Goal: Task Accomplishment & Management: Complete application form

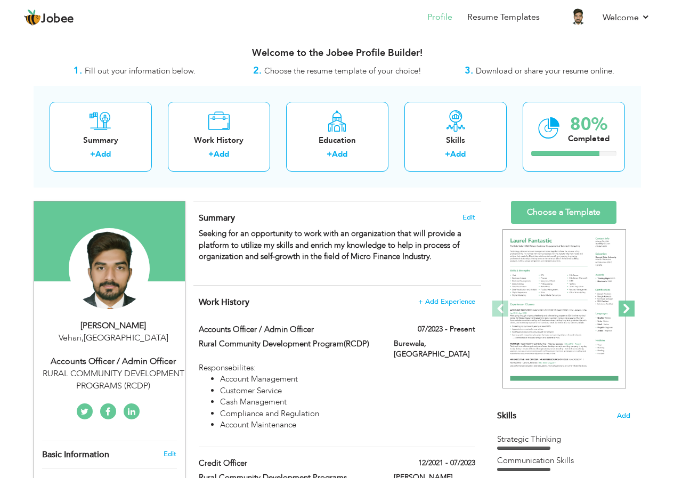
click at [624, 305] on span at bounding box center [626, 308] width 16 height 16
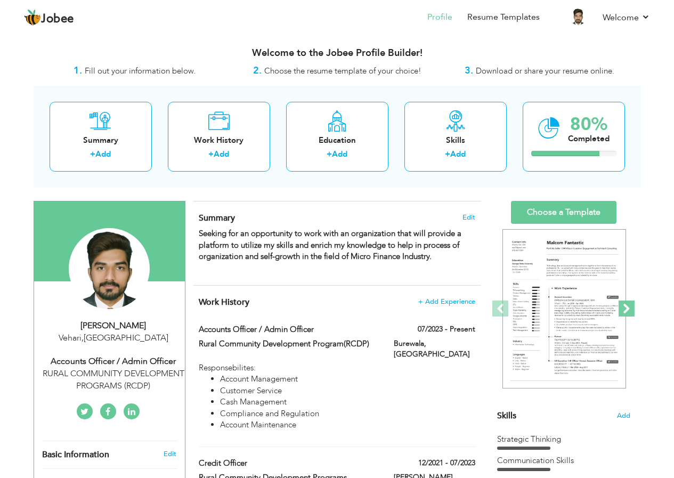
click at [624, 305] on span at bounding box center [626, 308] width 16 height 16
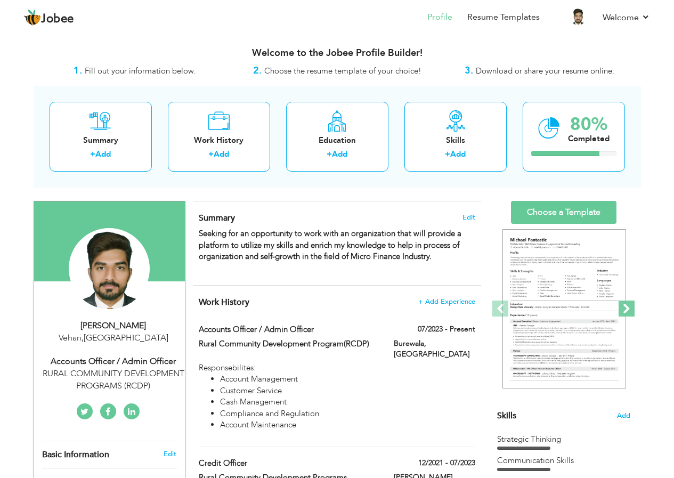
click at [624, 305] on span at bounding box center [626, 308] width 16 height 16
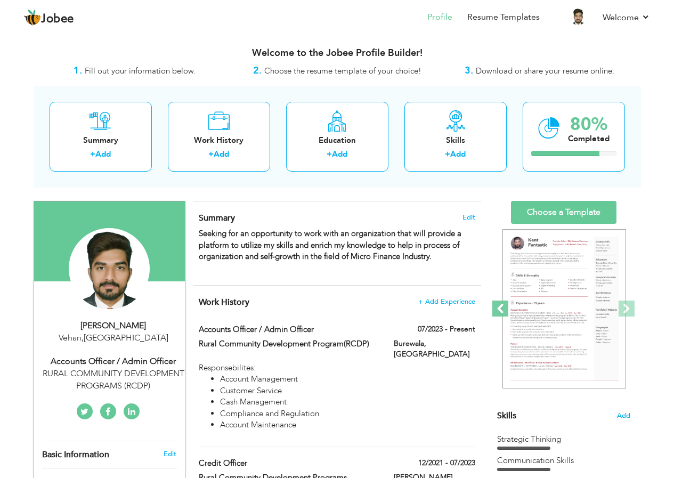
click at [498, 306] on span at bounding box center [500, 308] width 16 height 16
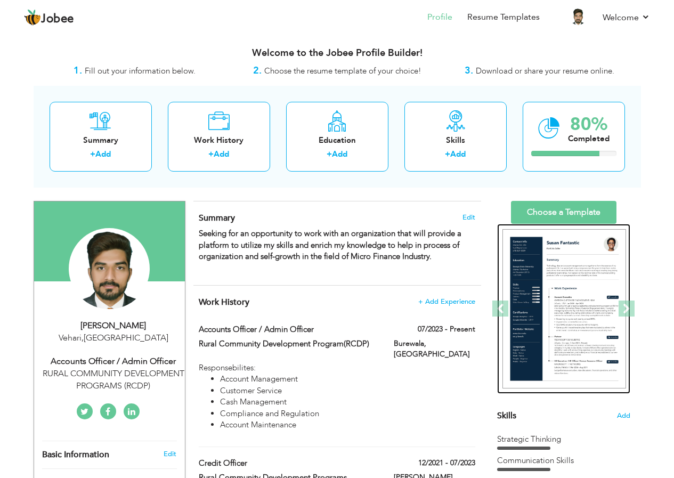
click at [567, 306] on img at bounding box center [564, 309] width 124 height 160
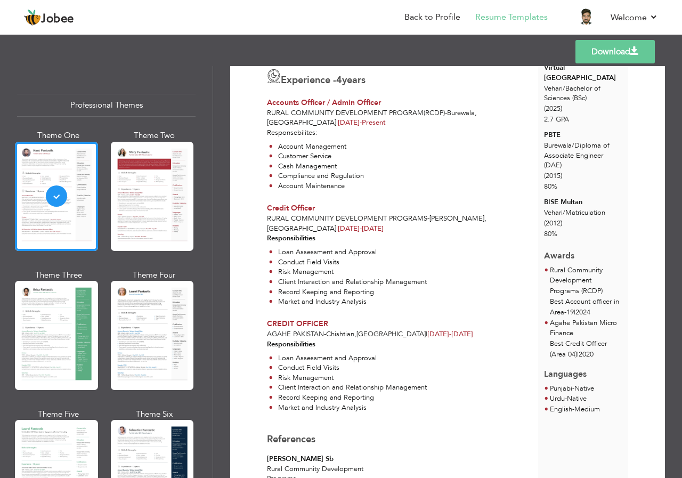
scroll to position [296, 0]
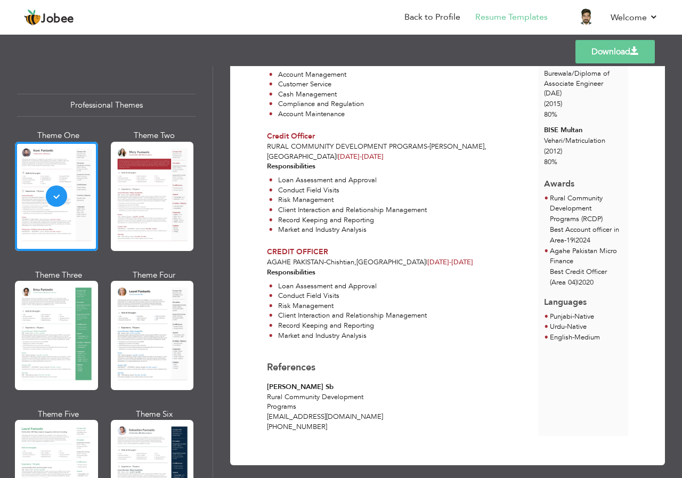
click at [301, 291] on li "Conduct Field Visits" at bounding box center [348, 296] width 158 height 10
click at [311, 257] on span "Agahe Pakistan" at bounding box center [295, 262] width 57 height 10
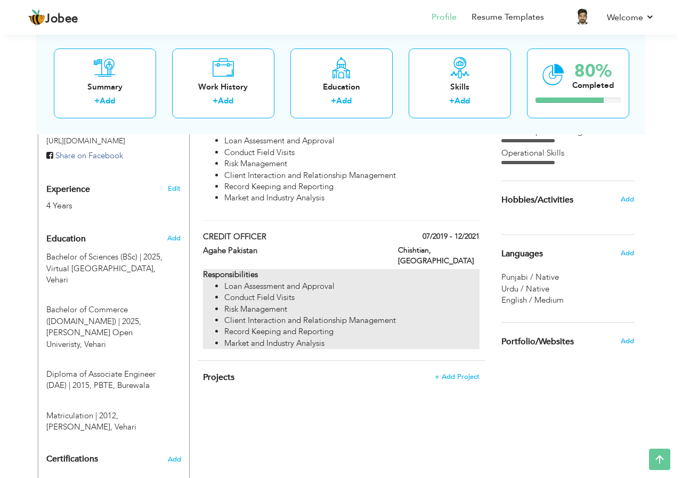
scroll to position [373, 0]
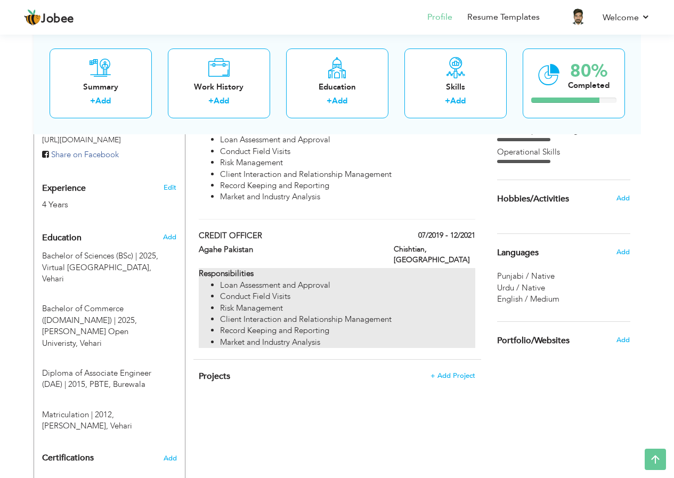
click at [263, 280] on li "Loan Assessment and Approval" at bounding box center [347, 285] width 255 height 11
type input "CREDIT OFFICER"
type input "Agahe Pakistan"
type input "07/2019"
type input "12/2021"
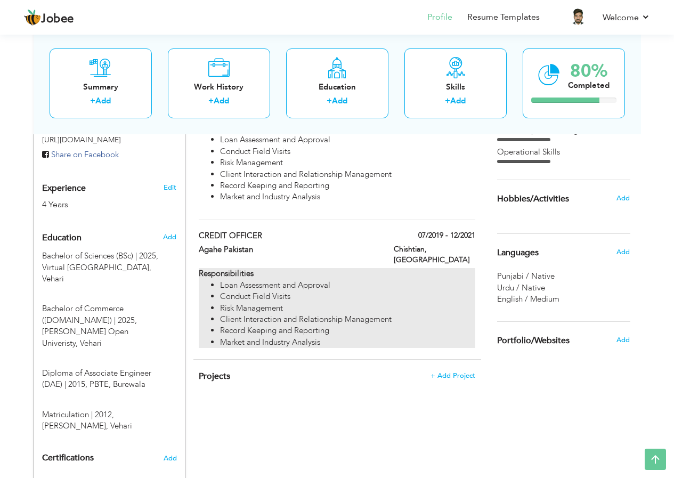
type input "[GEOGRAPHIC_DATA]"
type input "Chishtian"
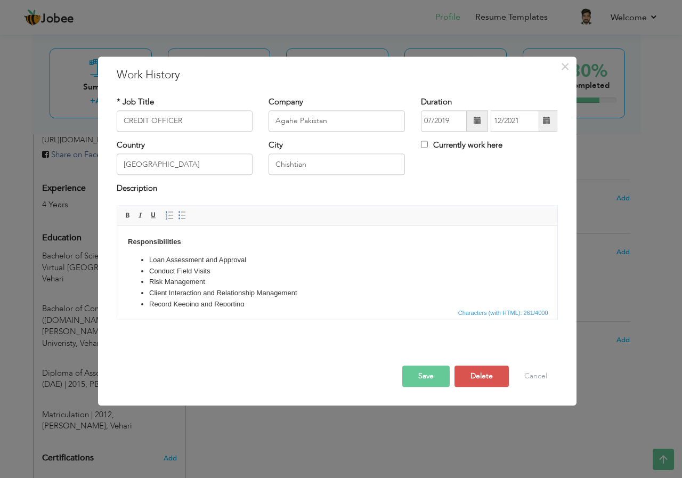
drag, startPoint x: 384, startPoint y: 536, endPoint x: 201, endPoint y: 283, distance: 311.3
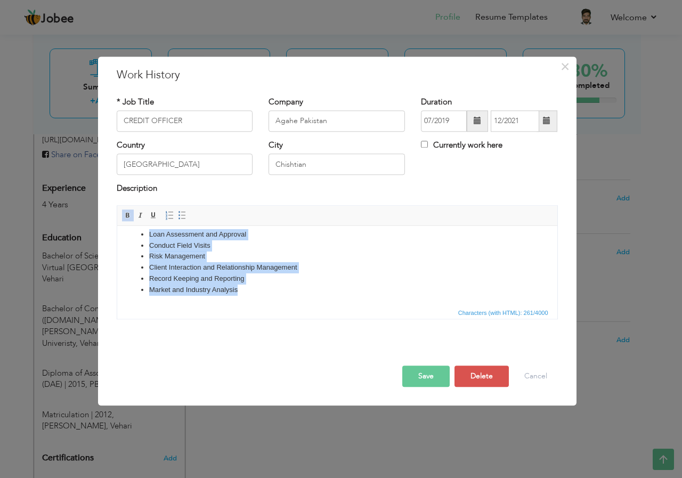
scroll to position [26, 0]
drag, startPoint x: 136, startPoint y: 253, endPoint x: 296, endPoint y: 311, distance: 169.8
click at [296, 306] on html "Responsibilities Loan Assessment and Approval Conduct Field Visits Risk Managem…" at bounding box center [337, 253] width 440 height 106
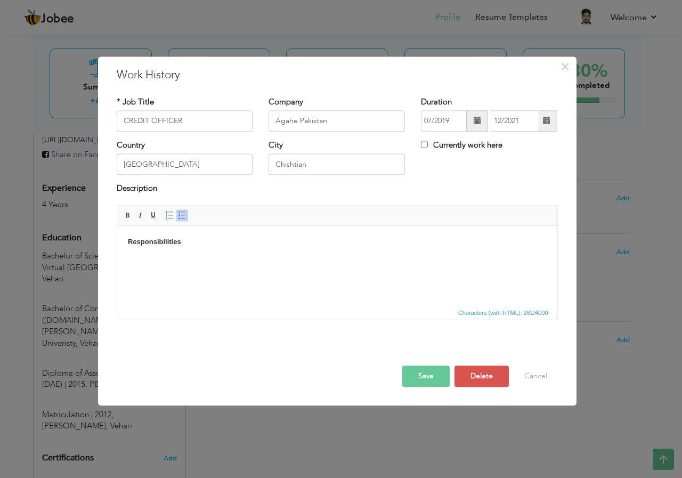
scroll to position [0, 0]
click at [175, 258] on html "Responsibilities" at bounding box center [337, 242] width 440 height 32
click at [193, 249] on html "Responsibilities" at bounding box center [337, 242] width 440 height 32
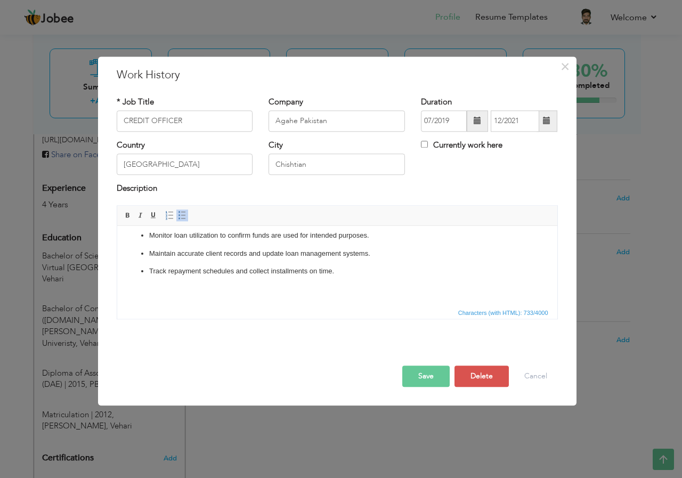
scroll to position [115, 0]
click at [172, 278] on body "Responsibilities: Identify and mobilize potential clients within target communi…" at bounding box center [336, 208] width 419 height 173
click at [350, 274] on p "Track repayment schedules and collect installments on time." at bounding box center [337, 271] width 376 height 11
click at [149, 273] on li "Track repayment schedules and collect installments on time. ​​​​​​​ Report irre…" at bounding box center [337, 277] width 376 height 22
click at [149, 268] on li "Track repayment schedules and collect installments on time. ​​​​​​​ Report irre…" at bounding box center [337, 277] width 376 height 22
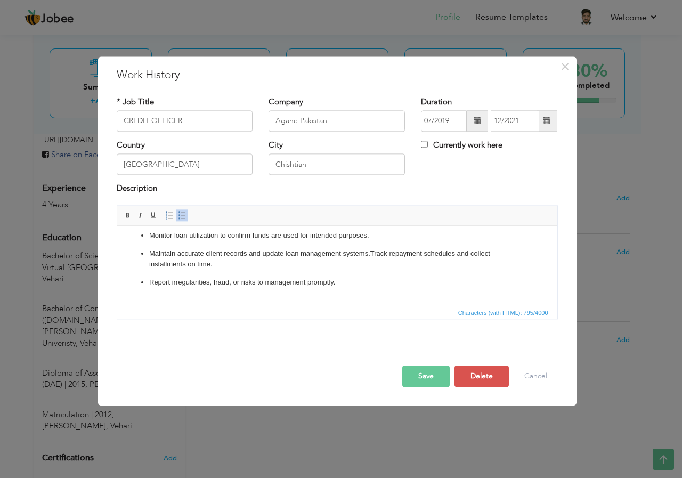
click at [146, 281] on ul "Identify and mobilize potential clients within target communities. Conduct cred…" at bounding box center [336, 214] width 419 height 148
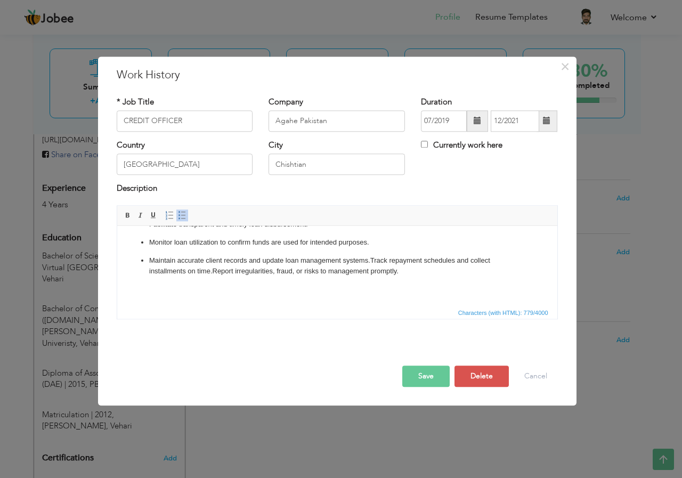
click at [149, 260] on li "Maintain accurate client records and update loan management systems. Track repa…" at bounding box center [337, 266] width 376 height 22
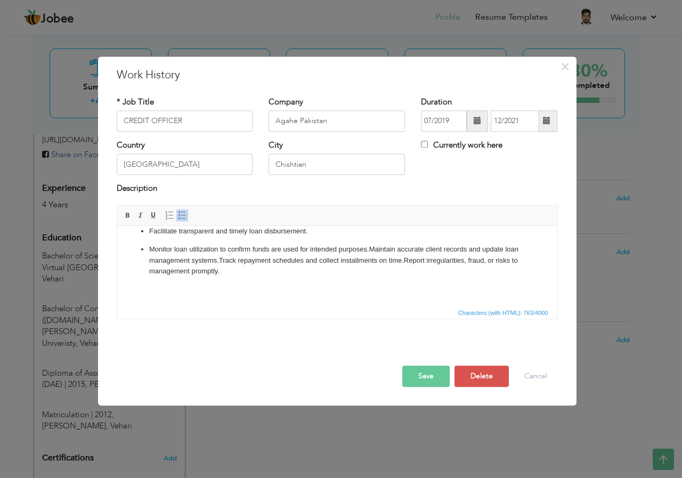
click at [145, 250] on ul "Identify and mobilize potential clients within target communities. Conduct cred…" at bounding box center [336, 215] width 419 height 123
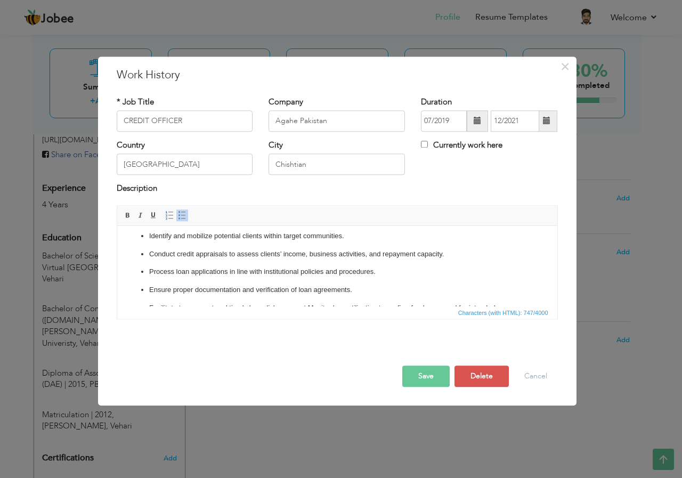
scroll to position [0, 0]
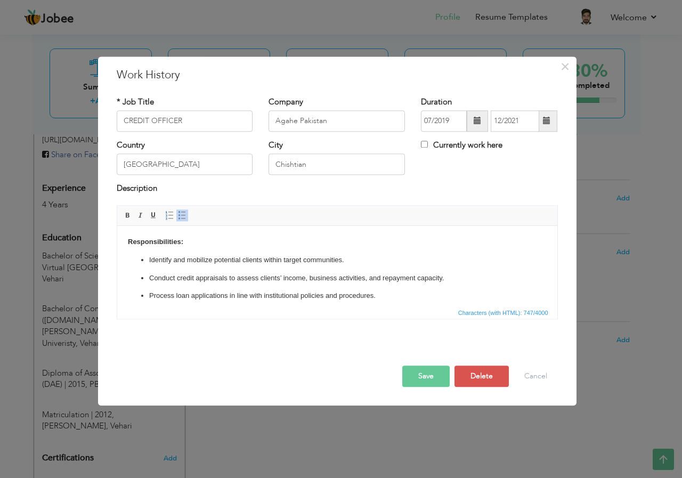
click at [146, 262] on ul "Identify and mobilize potential clients within target communities. Conduct cred…" at bounding box center [336, 307] width 419 height 105
click at [146, 280] on ul "Conduct credit appraisals to assess clients’ income, business activities, and r…" at bounding box center [336, 316] width 419 height 87
click at [149, 290] on p "Process loan applications in line with institutional policies and procedures." at bounding box center [337, 295] width 376 height 11
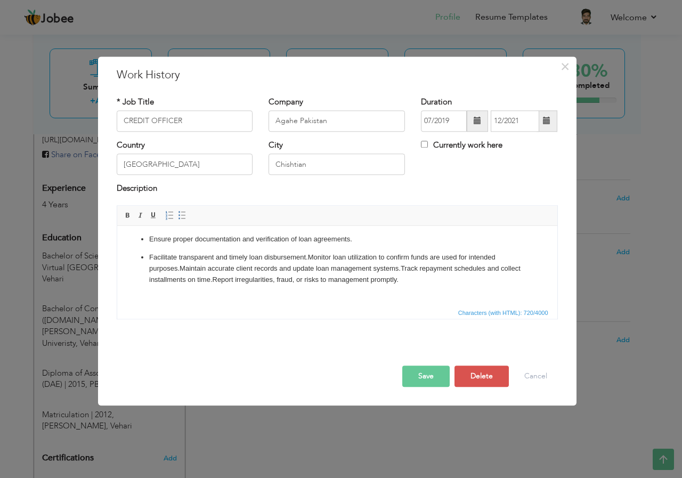
scroll to position [83, 0]
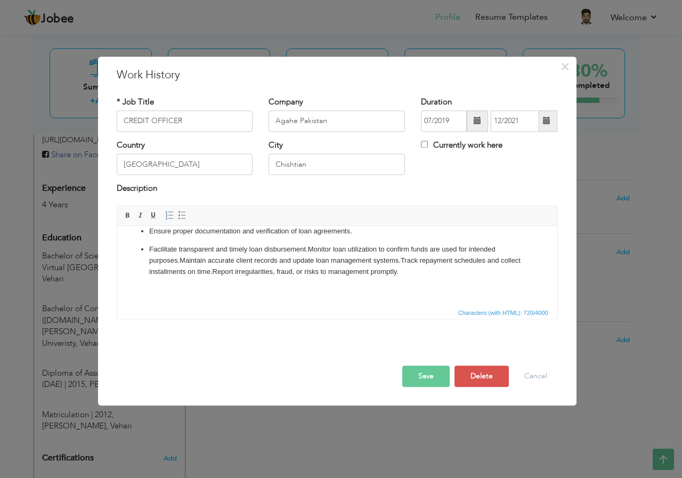
click at [145, 234] on ul "Ensure proper documentation and verification of loan agreements. Facilitate tra…" at bounding box center [336, 251] width 419 height 51
click at [148, 250] on ul "Facilitate transparent and timely loan disbursement. Monitor loan utilization t…" at bounding box center [336, 260] width 419 height 33
click at [287, 247] on p "Facilitate transparent and timely loan disbursement. Monitor loan utilization t…" at bounding box center [336, 260] width 419 height 33
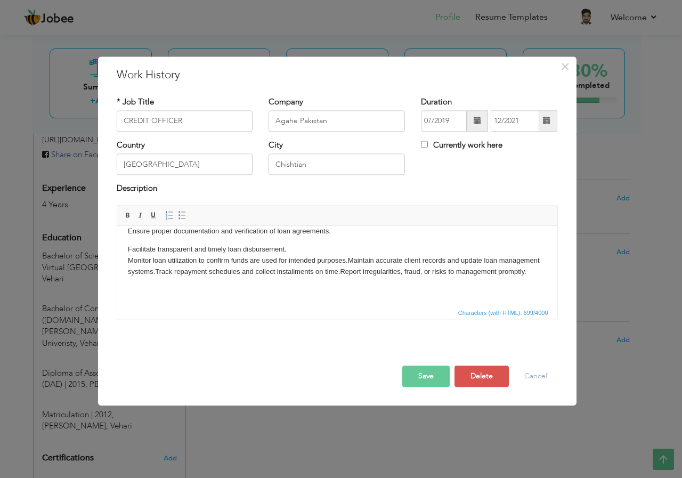
click at [348, 257] on p "Facilitate transparent and timely loan disbursement. ​​​​​​​ Monitor loan utili…" at bounding box center [336, 260] width 419 height 33
drag, startPoint x: 349, startPoint y: 267, endPoint x: 357, endPoint y: 268, distance: 8.6
click at [350, 267] on p "Facilitate transparent and timely loan disbursement. Monitor loan utilization t…" at bounding box center [336, 266] width 419 height 44
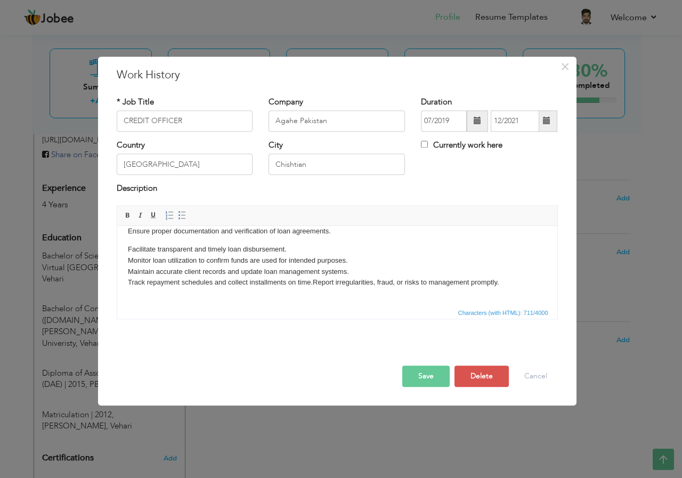
click at [314, 281] on p "Facilitate transparent and timely loan disbursement. Monitor loan utilization t…" at bounding box center [336, 266] width 419 height 44
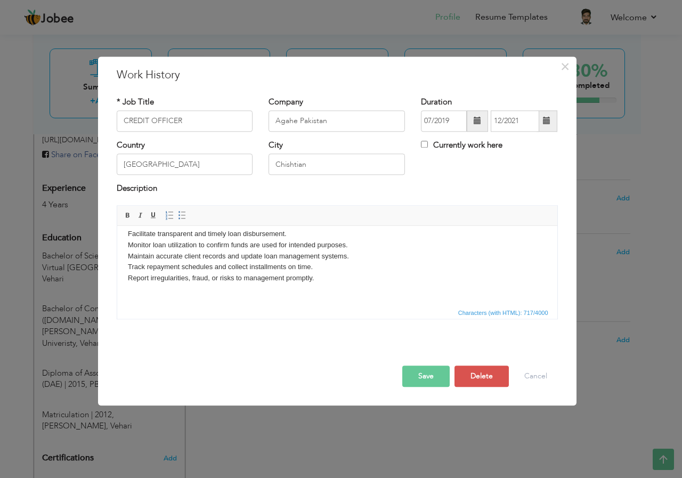
scroll to position [52, 0]
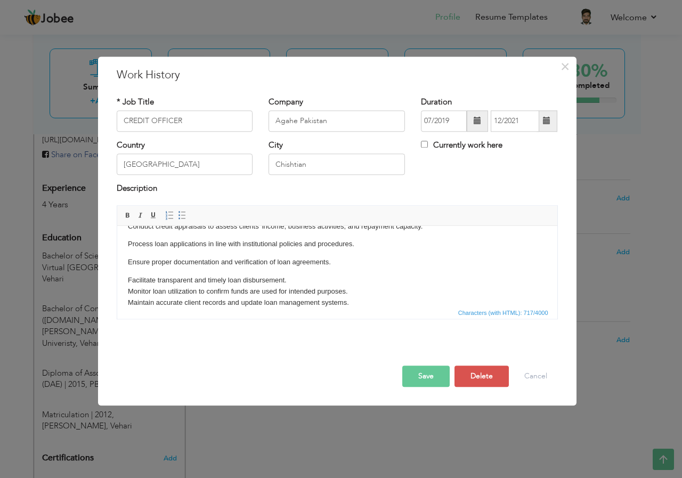
click at [126, 274] on html "Responsibilities: Identify and mobilize potential clients within target communi…" at bounding box center [337, 266] width 440 height 185
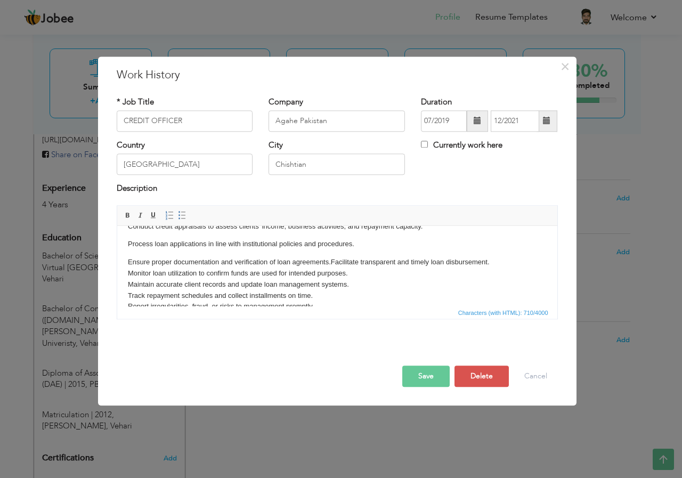
click at [127, 256] on body "Responsibilities: Identify and mobilize potential clients within target communi…" at bounding box center [336, 257] width 419 height 145
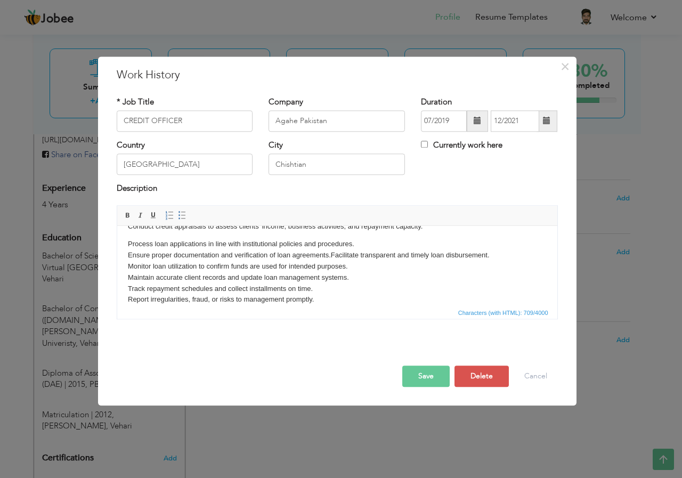
click at [330, 252] on p "Process loan applications in line with institutional policies and procedures. ​…" at bounding box center [336, 272] width 419 height 67
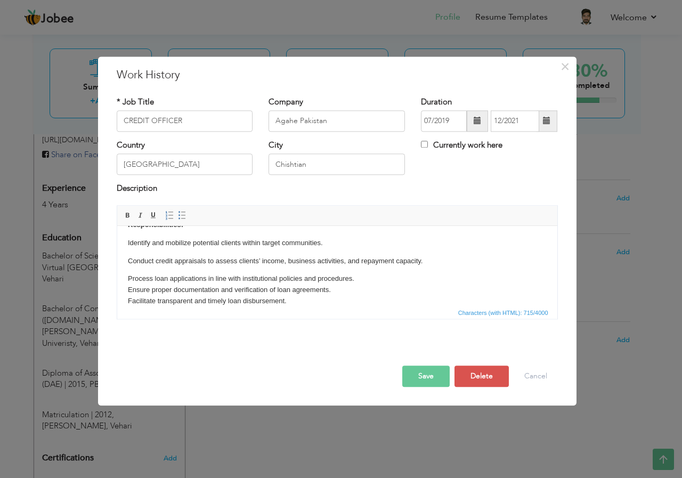
scroll to position [0, 0]
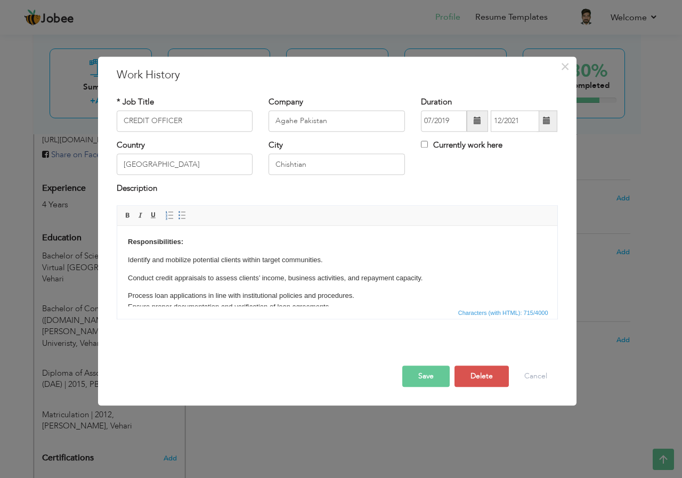
click at [128, 287] on body "Responsibilities: Identify and mobilize potential clients within target communi…" at bounding box center [336, 312] width 419 height 150
click at [127, 284] on body "Responsibilities: Identify and mobilize potential clients within target communi…" at bounding box center [336, 312] width 419 height 150
click at [127, 273] on p "Conduct credit appraisals to assess clients’ income, business activities, and r…" at bounding box center [336, 317] width 419 height 88
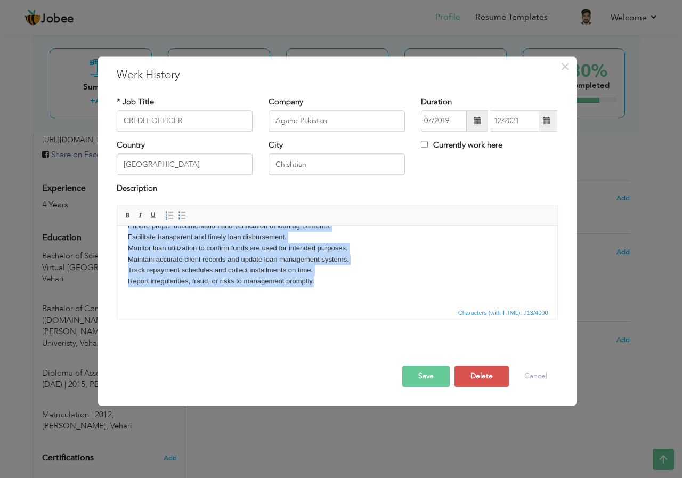
scroll to position [77, 0]
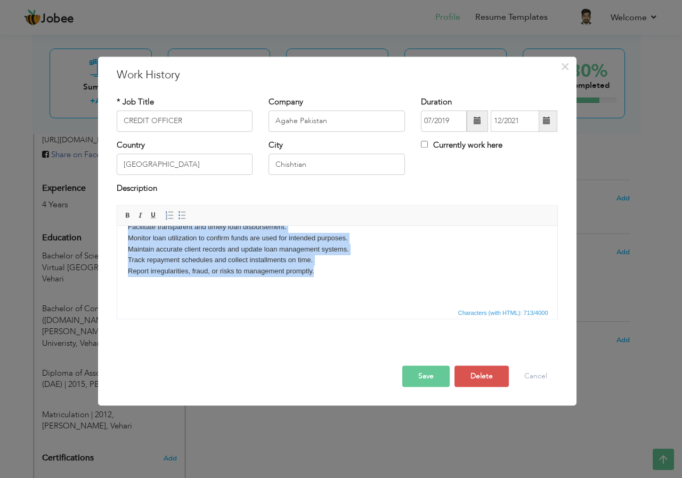
drag, startPoint x: 128, startPoint y: 257, endPoint x: 318, endPoint y: 282, distance: 191.9
click at [318, 282] on body "Responsibilities: Identify and mobilize potential clients within target communi…" at bounding box center [336, 227] width 419 height 136
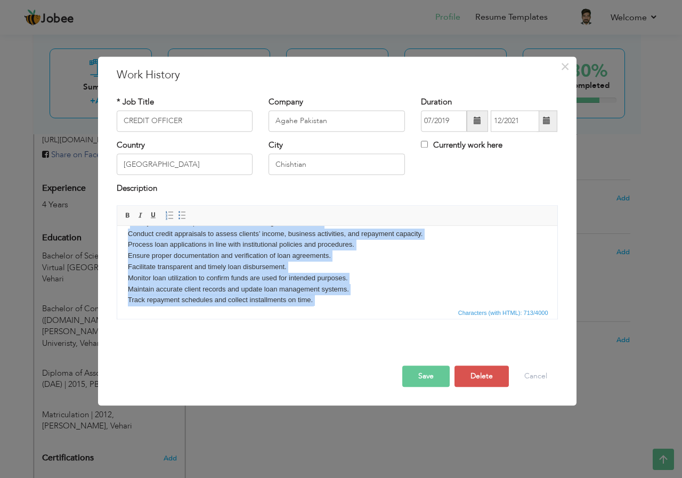
scroll to position [0, 0]
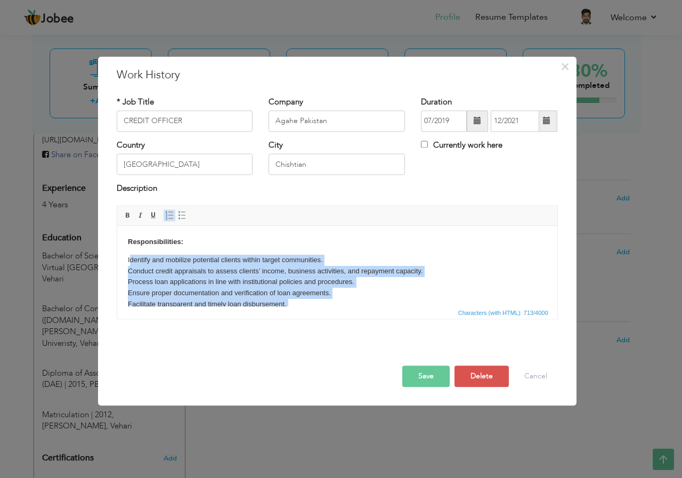
click at [169, 216] on span at bounding box center [169, 215] width 9 height 9
click at [184, 215] on span at bounding box center [182, 215] width 9 height 9
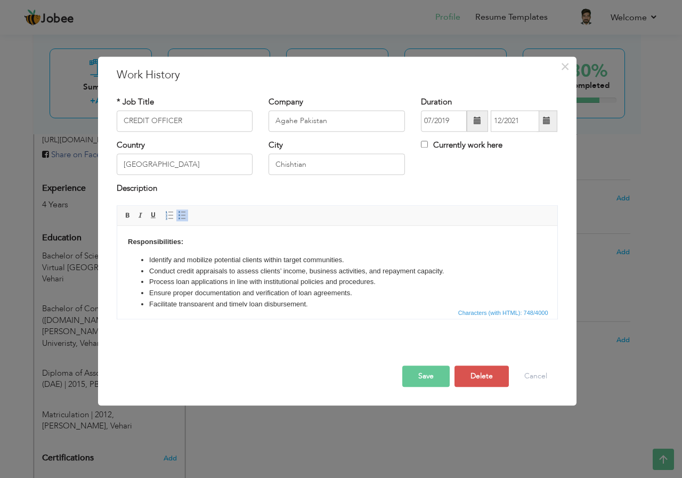
click at [442, 304] on li "Facilitate transparent and timely loan disbursement." at bounding box center [337, 304] width 376 height 11
click at [425, 373] on button "Save" at bounding box center [425, 375] width 47 height 21
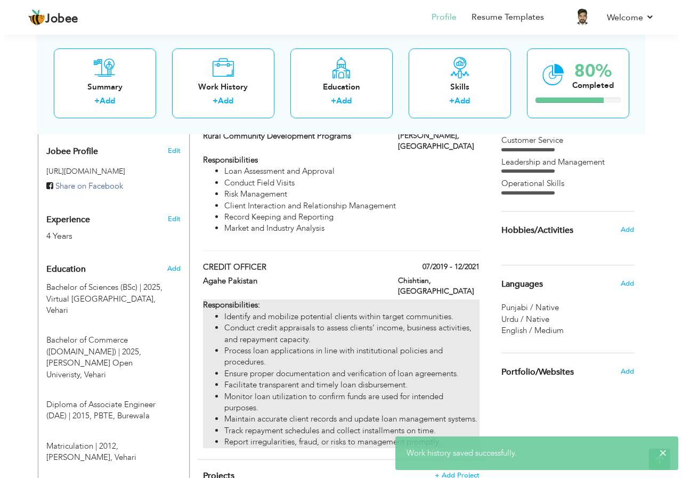
scroll to position [348, 0]
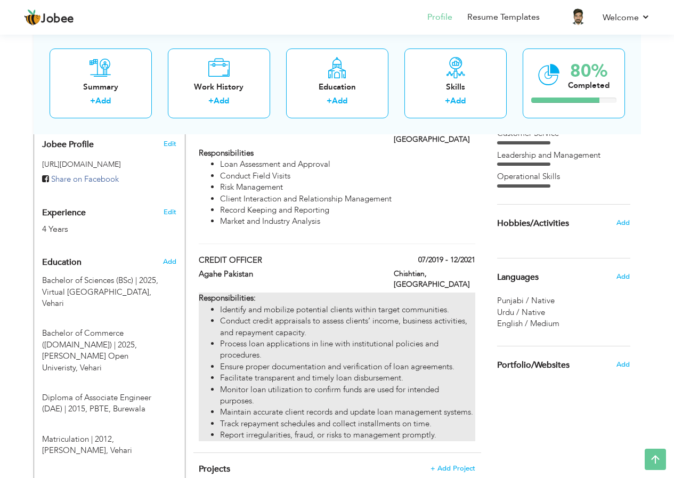
click at [270, 338] on li "Process loan applications in line with institutional policies and procedures." at bounding box center [347, 349] width 255 height 23
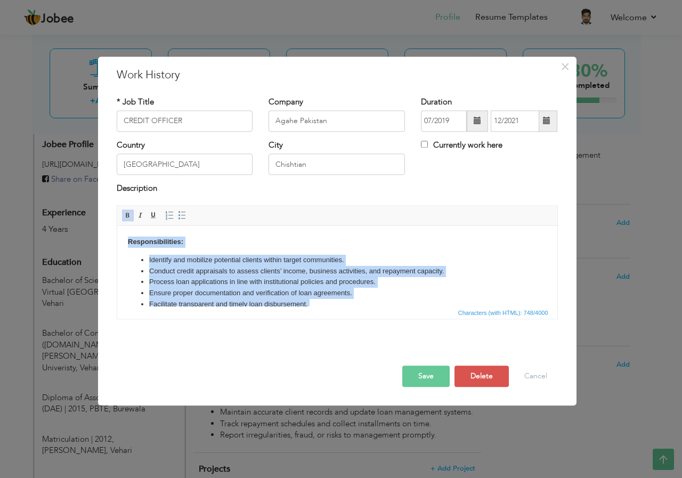
scroll to position [59, 0]
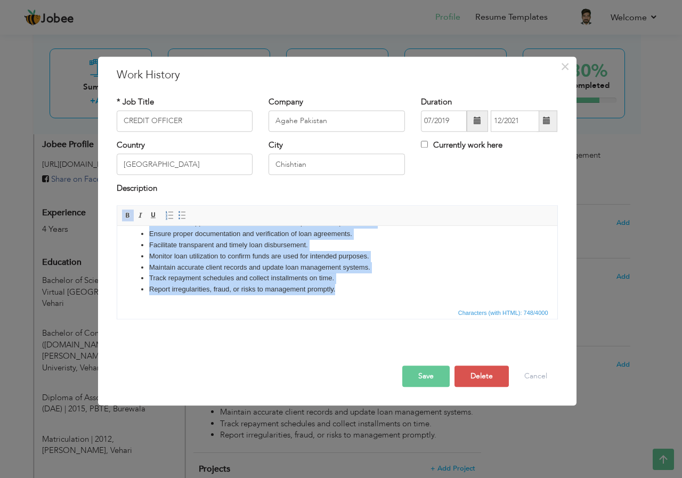
drag, startPoint x: 129, startPoint y: 242, endPoint x: 346, endPoint y: 328, distance: 233.6
click at [346, 306] on html "Responsibilities: Identify and mobilize potential clients within target communi…" at bounding box center [337, 236] width 440 height 139
copy body "Responsibilities: Identify and mobilize potential clients within target communi…"
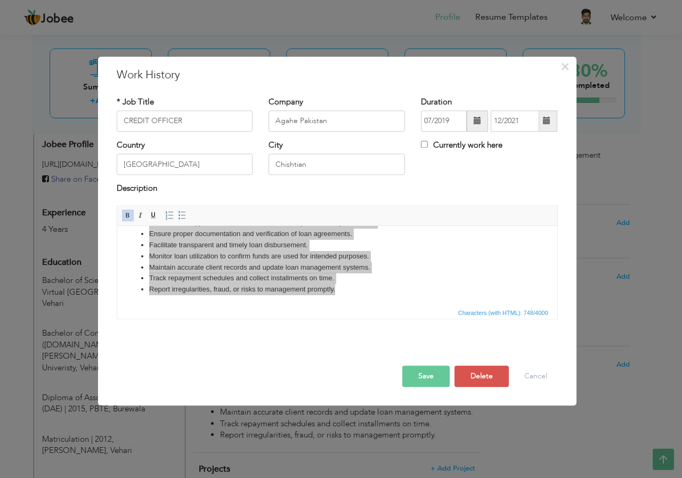
click at [437, 376] on button "Save" at bounding box center [425, 375] width 47 height 21
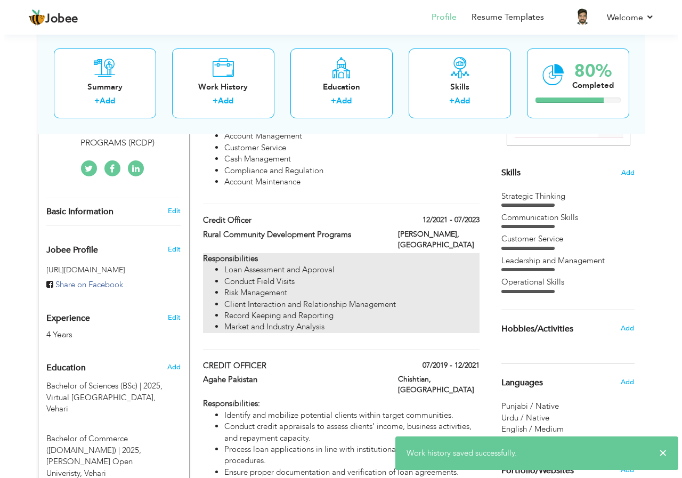
scroll to position [242, 0]
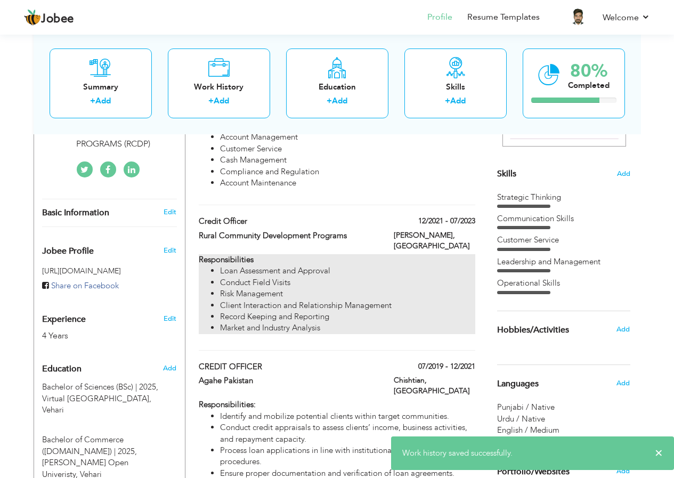
click at [376, 288] on li "Risk Management" at bounding box center [347, 293] width 255 height 11
type input "Credit Officer"
type input "Rural Community Development Programs"
type input "12/2021"
type input "07/2023"
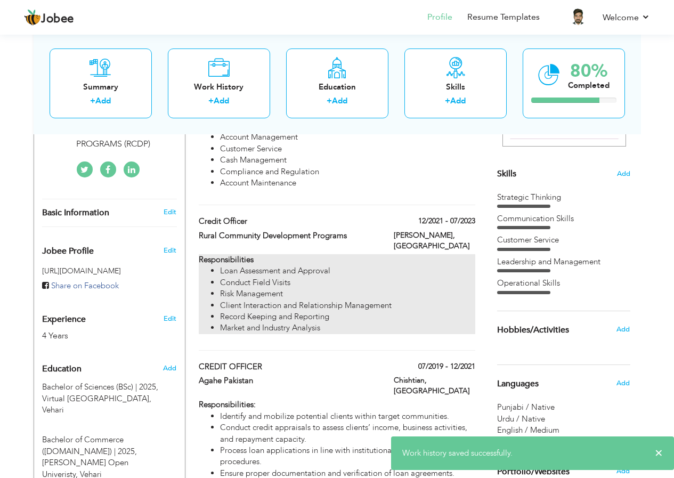
type input "Mian Channu"
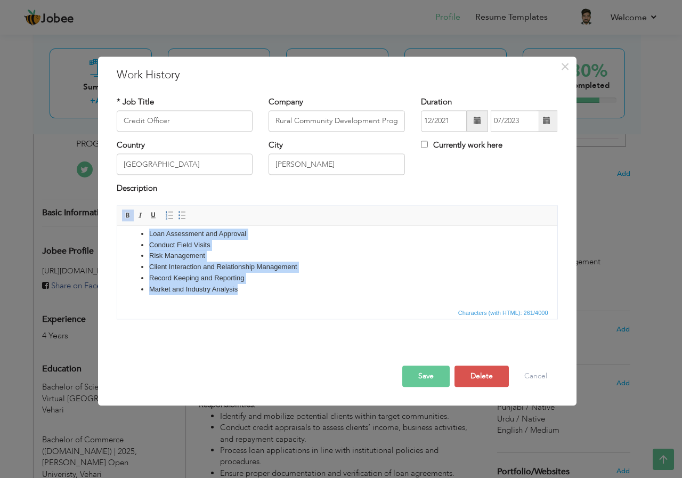
drag, startPoint x: 126, startPoint y: 239, endPoint x: 331, endPoint y: 340, distance: 228.5
click at [331, 306] on html "Responsibilities Loan Assessment and Approval Conduct Field Visits Risk Managem…" at bounding box center [337, 253] width 440 height 106
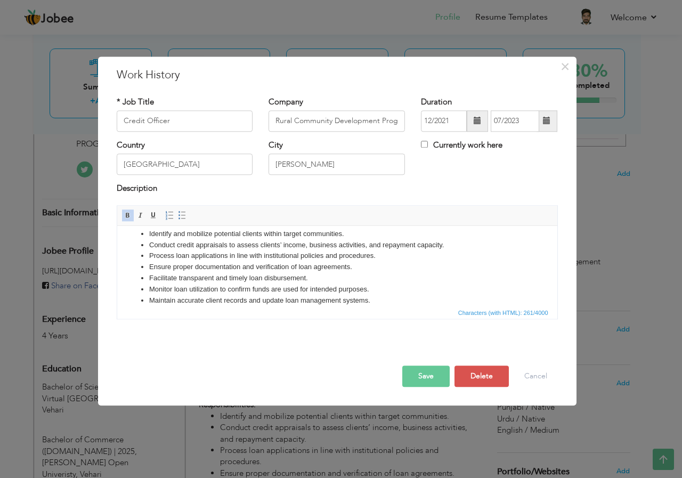
scroll to position [46, 0]
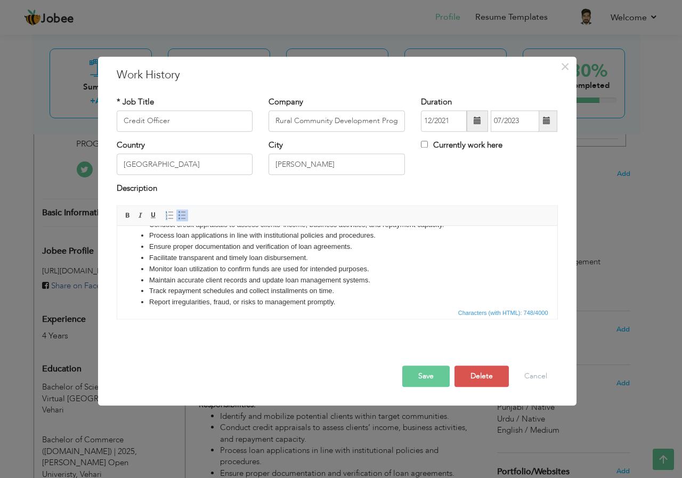
click at [433, 374] on button "Save" at bounding box center [425, 375] width 47 height 21
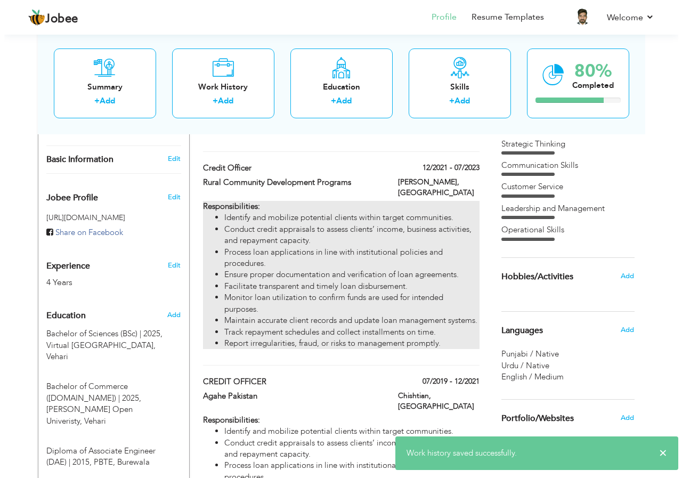
scroll to position [29, 0]
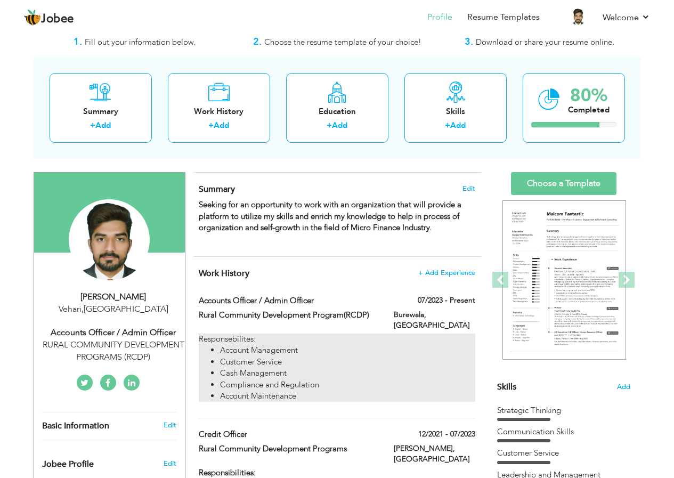
click at [275, 356] on li "Customer Service" at bounding box center [347, 361] width 255 height 11
type input "Accounts Officer / Admin Officer"
type input "Rural Community Development Program(RCDP)"
type input "07/2023"
type input "Burewala"
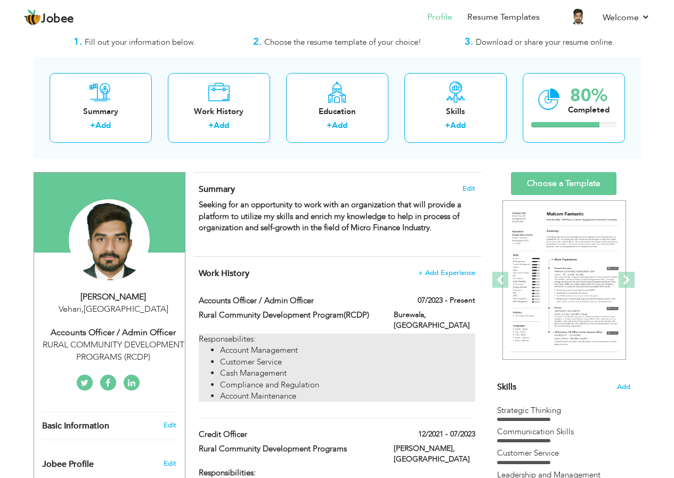
checkbox input "true"
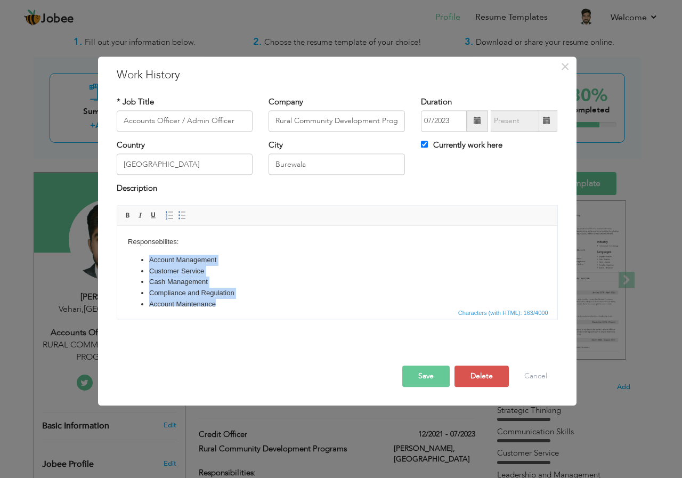
scroll to position [15, 0]
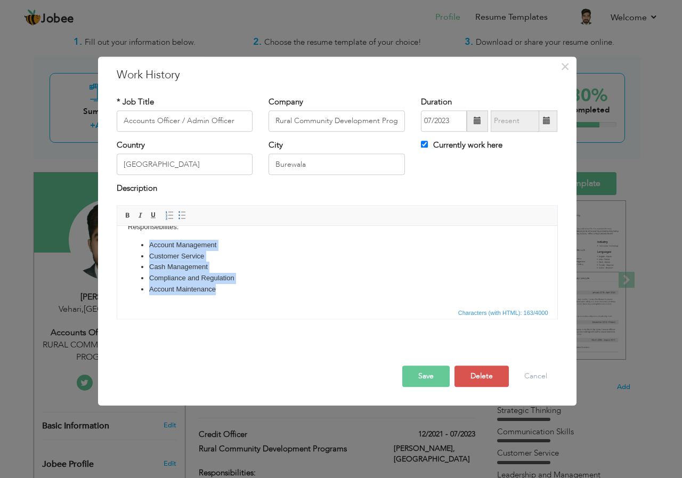
drag, startPoint x: 141, startPoint y: 258, endPoint x: 256, endPoint y: 309, distance: 125.9
click at [256, 306] on html "Responsebilites: Account Management Customer Service Cash Management Compliance…" at bounding box center [337, 258] width 440 height 95
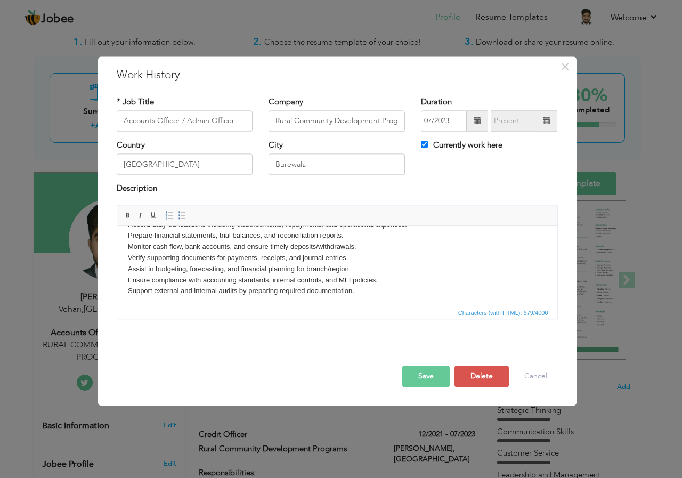
scroll to position [64, 0]
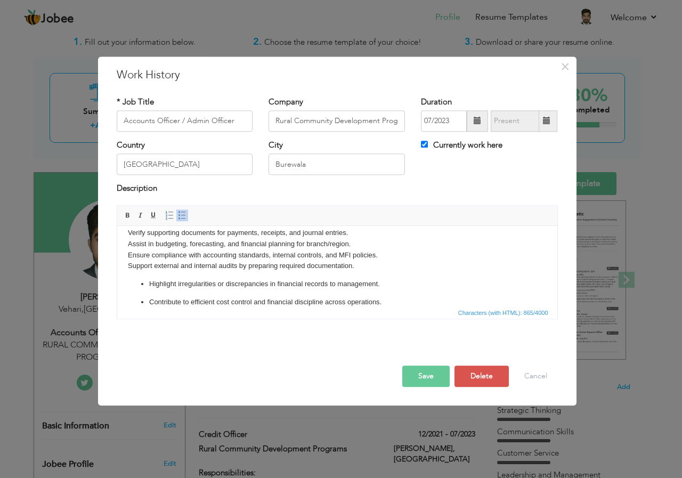
click at [150, 288] on p "Highlight irregularities or discrepancies in financial records to management." at bounding box center [337, 284] width 376 height 11
click ul "Contribute to efficient cost control and financial discipline across operations."
click at [125, 298] on html "Responsebilites: Maintain accurate financial records, vouchers, and accounting …" at bounding box center [337, 248] width 440 height 175
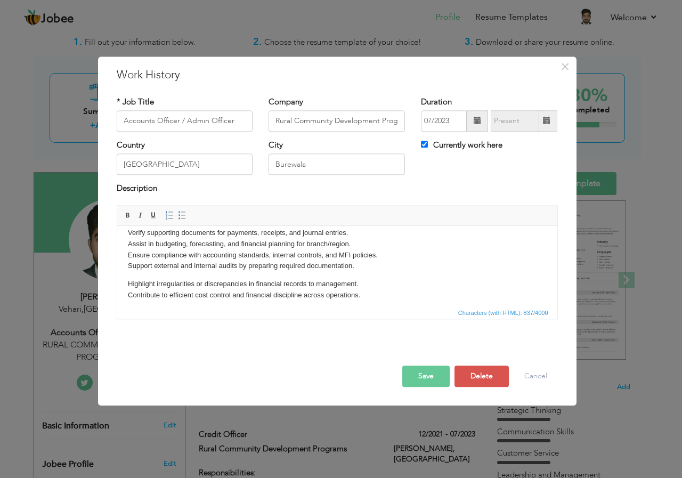
click p "Highlight irregularities or discrepancies in financial records to management. ​…"
click at [124, 294] on html "Responsebilites: Maintain accurate financial records, vouchers, and accounting …" at bounding box center [337, 245] width 440 height 168
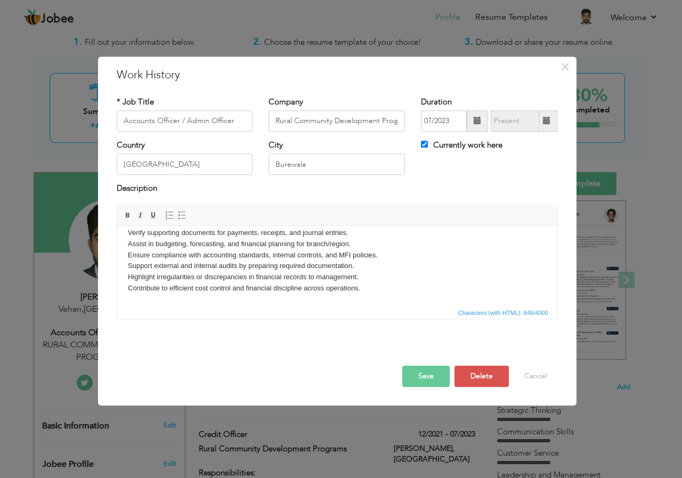
click at [306, 281] on body "Responsebilites: Maintain accurate financial records, vouchers, and accounting …" at bounding box center [336, 238] width 419 height 133
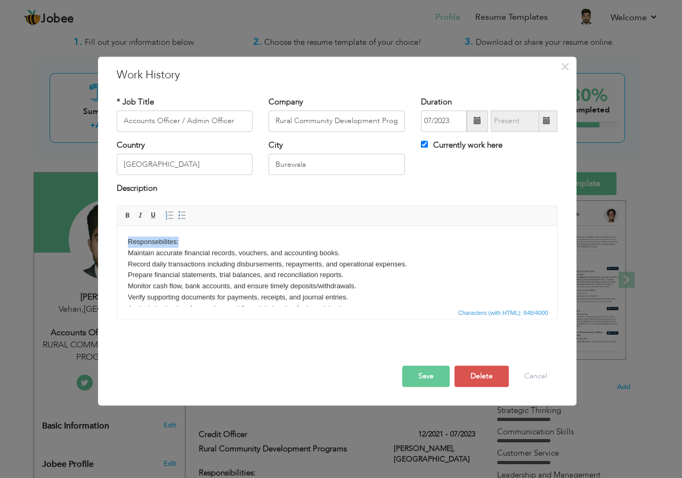
drag, startPoint x: 127, startPoint y: 241, endPoint x: 197, endPoint y: 240, distance: 69.2
click at [197, 240] on body "Responsebilites: Maintain accurate financial records, vouchers, and accounting …" at bounding box center [336, 303] width 419 height 133
click at [210, 265] on body "Responsebilites: Maintain accurate financial records, vouchers, and accounting …" at bounding box center [336, 303] width 419 height 133
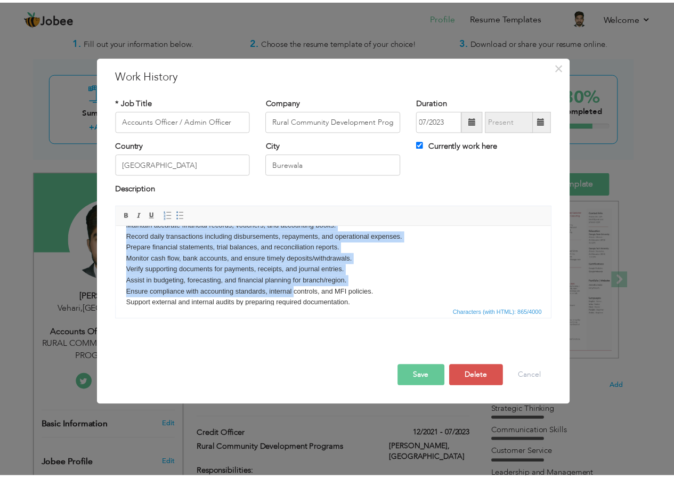
scroll to position [75, 0]
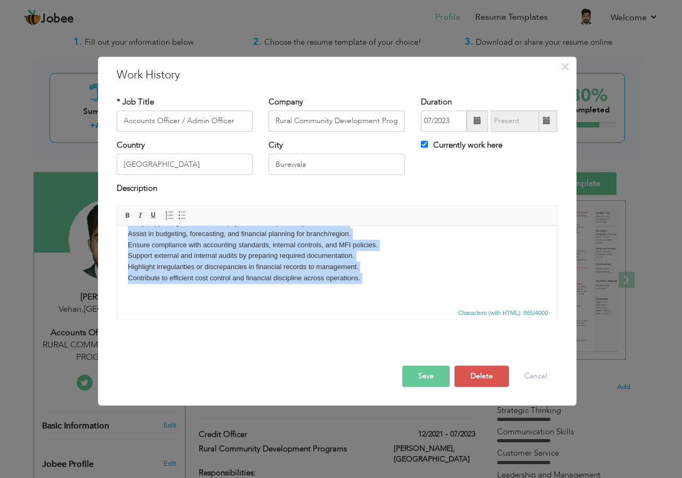
drag, startPoint x: 127, startPoint y: 249, endPoint x: 409, endPoint y: 320, distance: 290.9
click at [409, 306] on html "Responsebilites: Maintain accurate financial records, vouchers, and accounting …" at bounding box center [337, 228] width 440 height 154
click at [183, 213] on span at bounding box center [182, 215] width 9 height 9
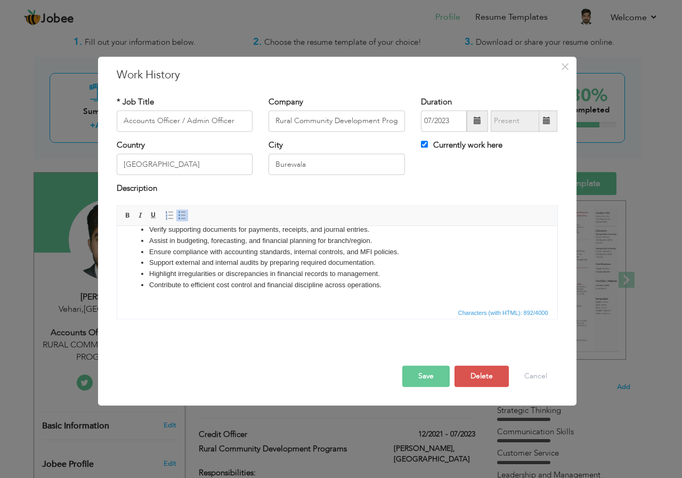
click at [461, 275] on li "Highlight irregularities or discrepancies in financial records to management." at bounding box center [337, 273] width 376 height 11
click at [413, 375] on button "Save" at bounding box center [425, 375] width 47 height 21
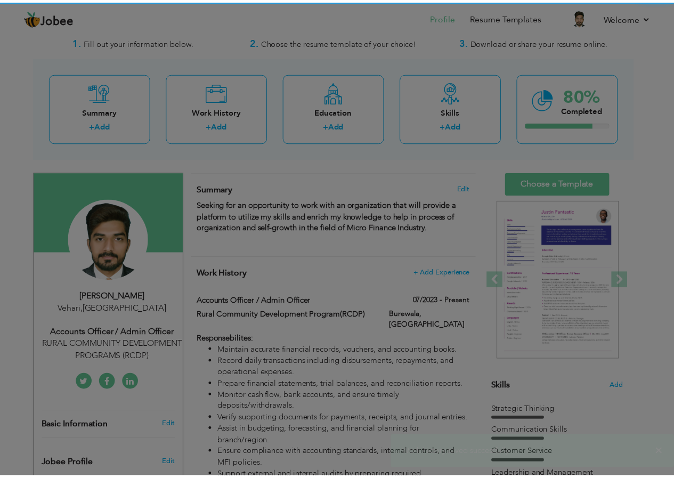
scroll to position [0, 0]
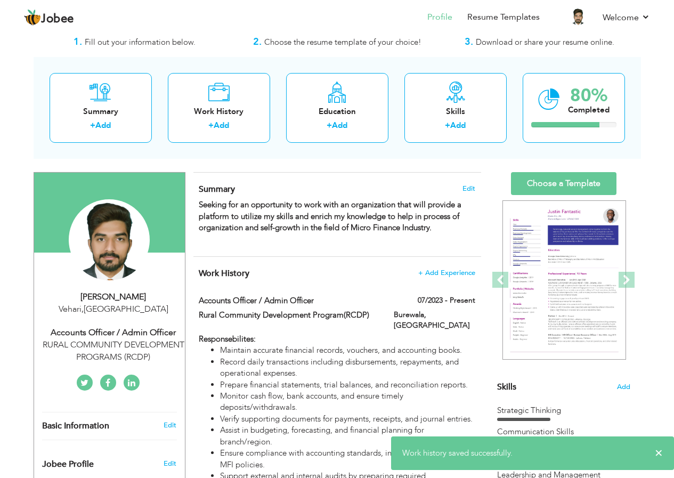
click at [339, 268] on h4 "Work History + Add Experience" at bounding box center [337, 273] width 276 height 11
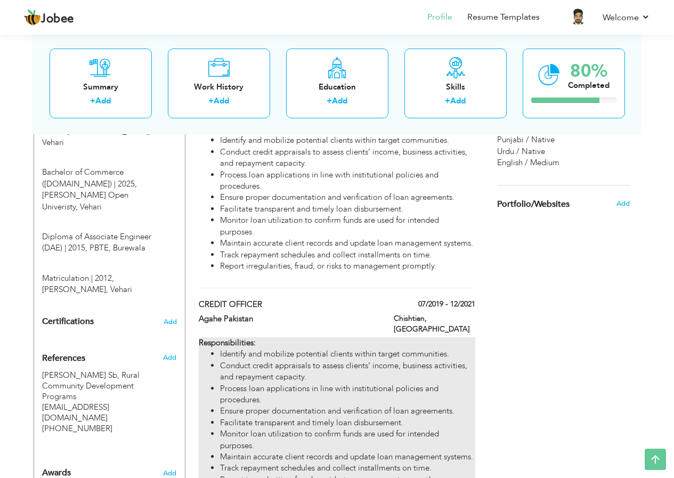
scroll to position [615, 0]
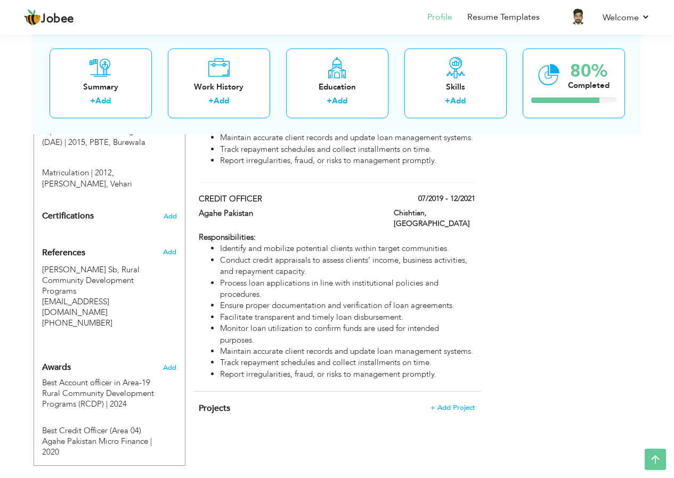
click at [539, 426] on div "Choose a Template ‹" at bounding box center [565, 17] width 152 height 862
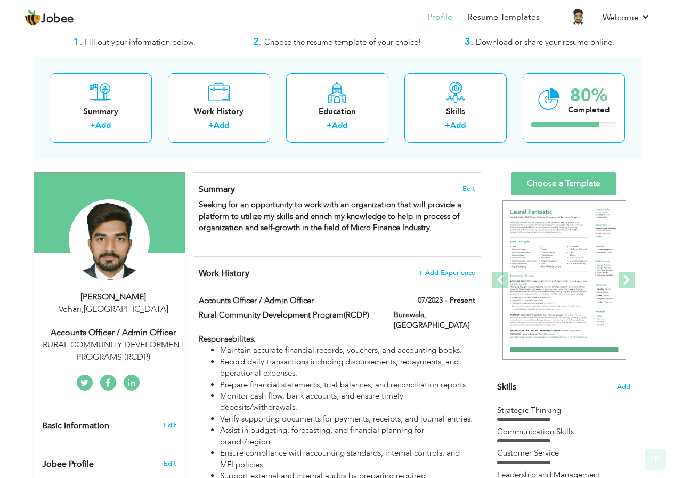
scroll to position [0, 0]
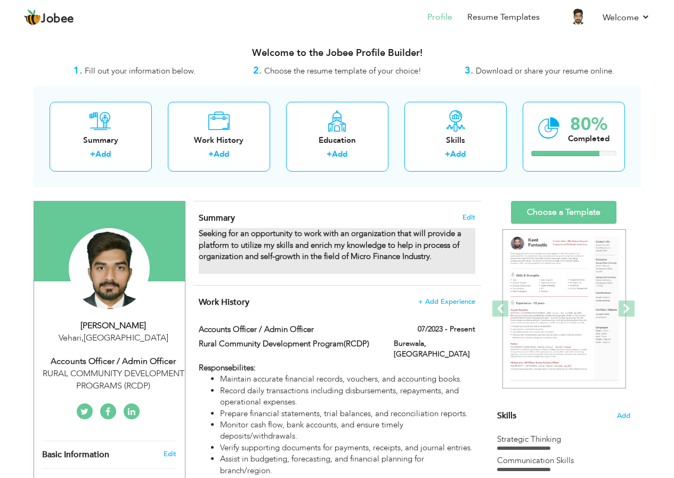
click at [286, 247] on strong "Seeking for an opportunity to work with an organization that will provide a pla…" at bounding box center [330, 245] width 263 height 34
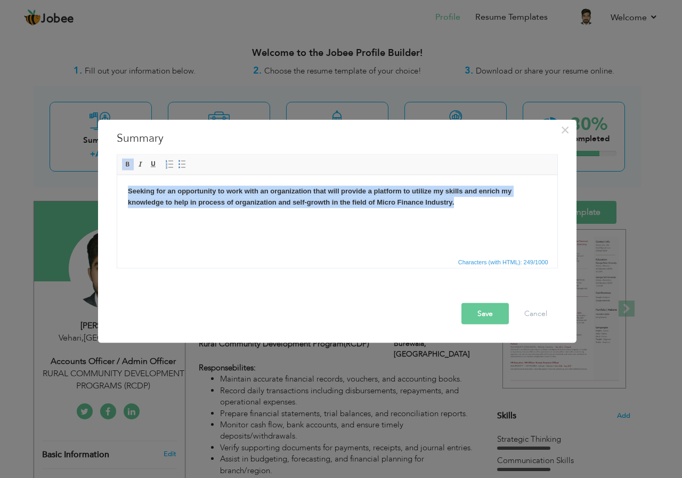
drag, startPoint x: 453, startPoint y: 207, endPoint x: 112, endPoint y: 170, distance: 342.4
click at [117, 175] on html "Seeking for an opportunity to work with an organization that will provide a pla…" at bounding box center [337, 202] width 440 height 54
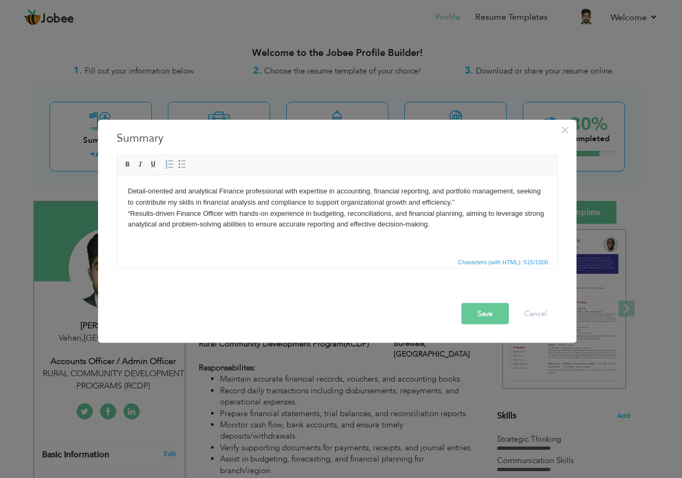
click at [128, 211] on body "Detail-oriented and analytical Finance professional with expertise in accountin…" at bounding box center [336, 212] width 419 height 55
click at [129, 210] on body "Detail-oriented and analytical Finance professional with expertise in accountin…" at bounding box center [336, 212] width 419 height 55
click at [456, 203] on body "Detail-oriented and analytical Finance professional with expertise in accountin…" at bounding box center [336, 212] width 419 height 55
click at [127, 215] on body "Detail-oriented and analytical Finance professional with expertise in accountin…" at bounding box center [336, 212] width 419 height 55
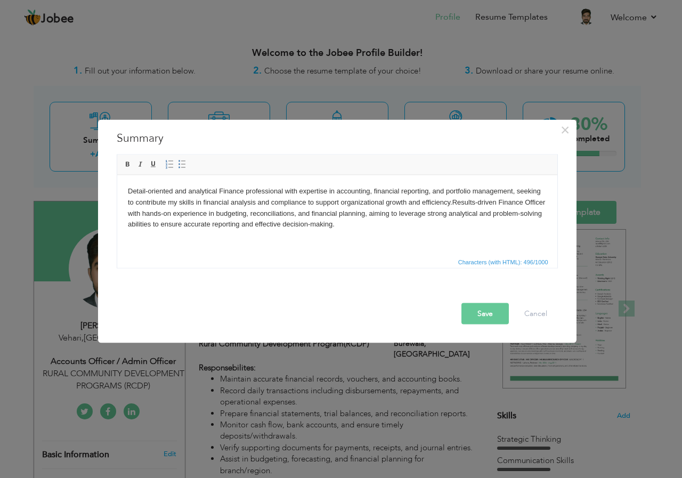
click at [460, 227] on body "Detail-oriented and analytical Finance professional with expertise in accountin…" at bounding box center [336, 212] width 419 height 55
click at [127, 227] on body "Detail-oriented and analytical Finance professional with expertise in accountin…" at bounding box center [336, 212] width 419 height 55
click at [448, 231] on body "Detail-oriented and analytical Finance professional with expertise in accountin…" at bounding box center [336, 212] width 419 height 55
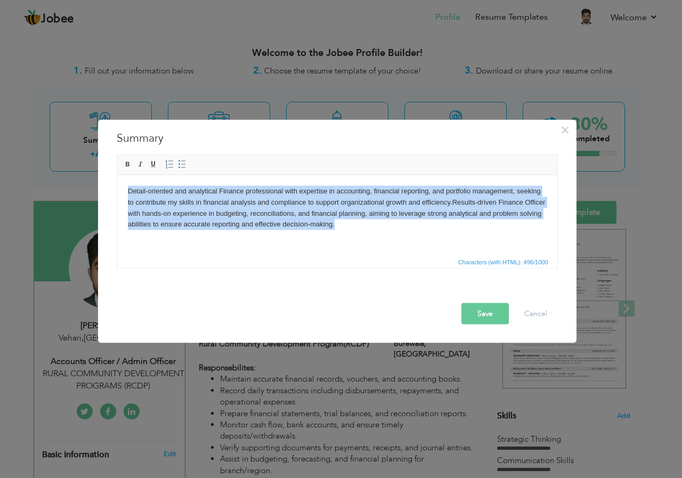
drag, startPoint x: 360, startPoint y: 225, endPoint x: 128, endPoint y: 190, distance: 235.0
click at [128, 190] on body "Detail-oriented and analytical Finance professional with expertise in accountin…" at bounding box center [336, 212] width 419 height 55
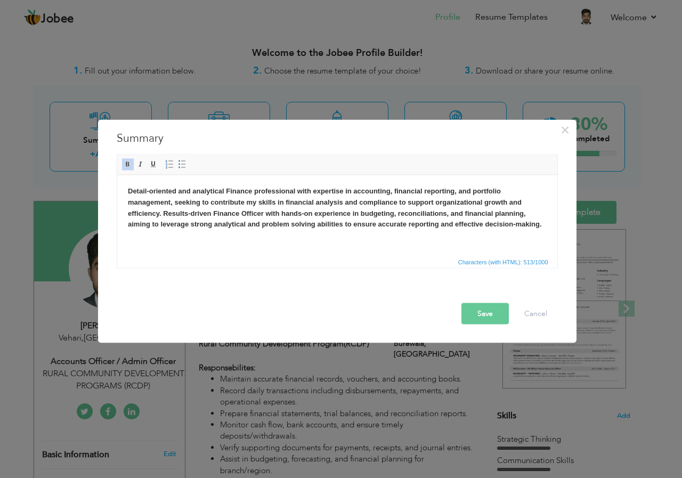
drag, startPoint x: 341, startPoint y: 254, endPoint x: 458, endPoint y: 429, distance: 211.3
click at [341, 251] on html "Detail-oriented and analytical Finance professional with expertise in accountin…" at bounding box center [337, 213] width 440 height 77
click at [472, 315] on button "Save" at bounding box center [484, 313] width 47 height 21
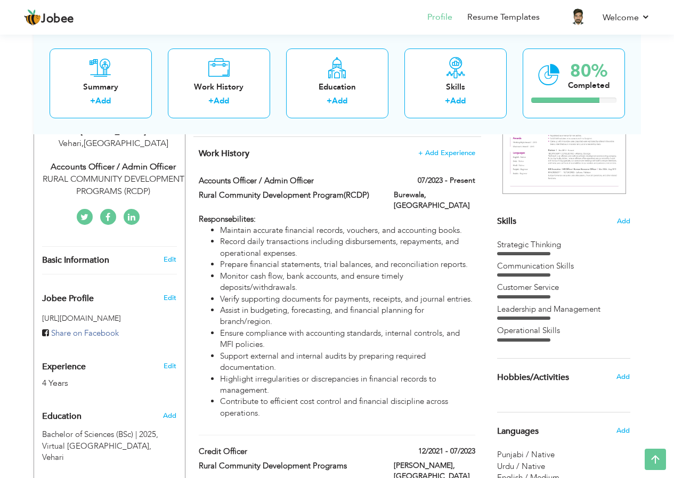
scroll to position [213, 0]
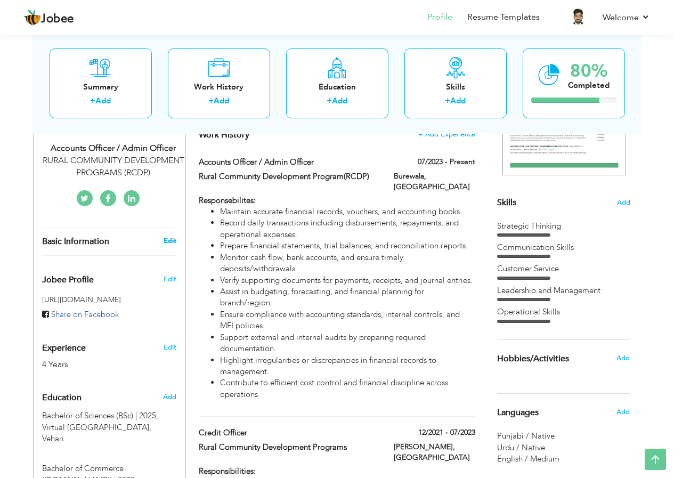
click at [171, 245] on link "Edit" at bounding box center [170, 241] width 13 height 10
type input "[DEMOGRAPHIC_DATA]"
type input "Shahzaib"
type input "03044163842"
select select "number:166"
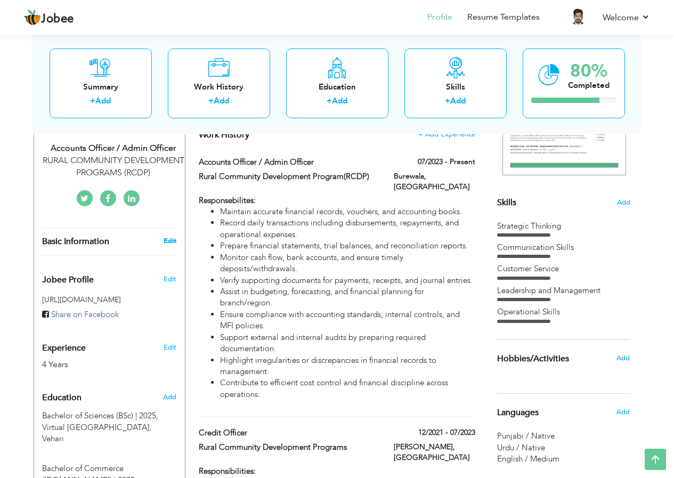
type input "Vehari"
select select "number:6"
type input "RURAL COMMUNITY DEVELOPMENT PROGRAMS (RCDP)"
type input "Accounts Officer / Admin Officer"
type input "facebook.com/shahzaibch1110"
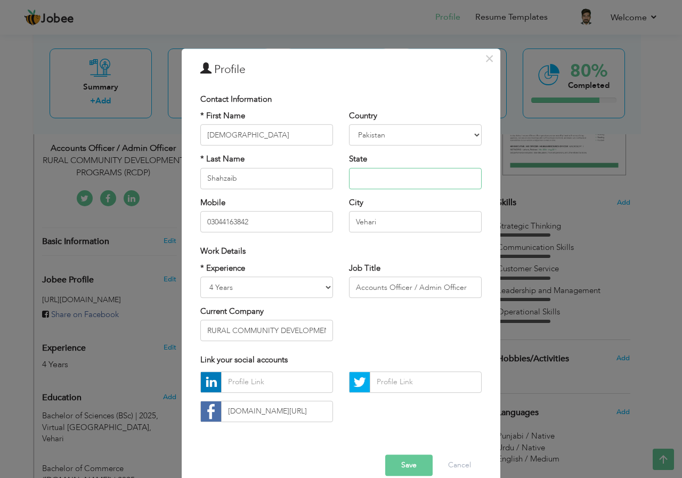
click at [373, 180] on input "text" at bounding box center [415, 178] width 133 height 21
type input "[GEOGRAPHIC_DATA]"
click at [337, 250] on div "Work Details" at bounding box center [340, 251] width 281 height 11
click at [396, 292] on input "Accounts Officer / Admin Officer" at bounding box center [415, 286] width 133 height 21
click at [400, 315] on div "* Experience Entry Level Less than 1 Year 1 Year 2 Years 3 Years 4 Years 5 Year…" at bounding box center [340, 306] width 297 height 87
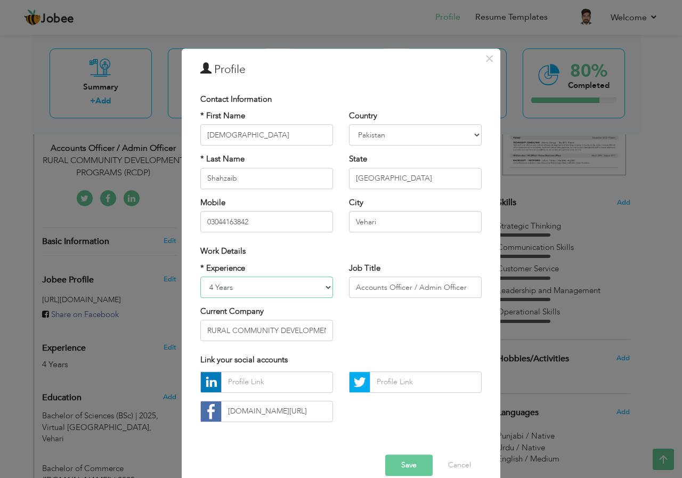
click at [262, 295] on select "Entry Level Less than 1 Year 1 Year 2 Years 3 Years 4 Years 5 Years 6 Years 7 Y…" at bounding box center [266, 286] width 133 height 21
click at [262, 290] on select "Entry Level Less than 1 Year 1 Year 2 Years 3 Years 4 Years 5 Years 6 Years 7 Y…" at bounding box center [266, 286] width 133 height 21
click at [444, 325] on div "* Experience Entry Level Less than 1 Year 1 Year 2 Years 3 Years 4 Years 5 Year…" at bounding box center [340, 306] width 297 height 87
click at [410, 463] on button "Save" at bounding box center [408, 464] width 47 height 21
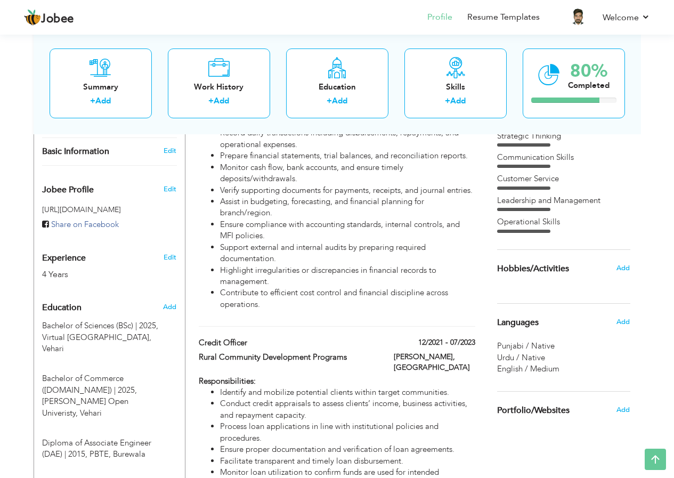
scroll to position [320, 0]
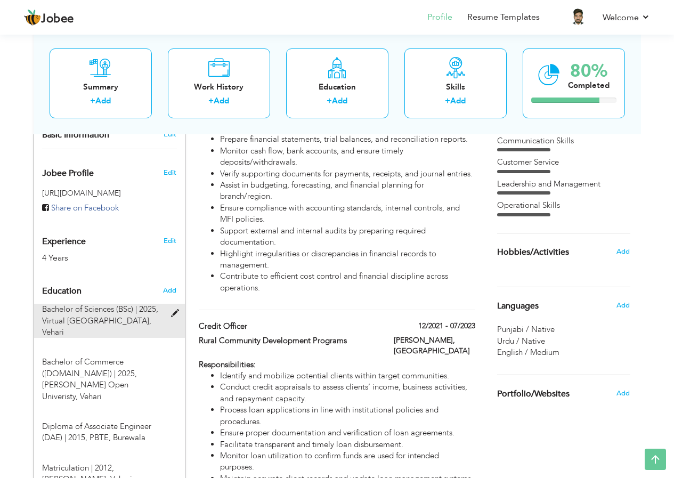
click at [125, 316] on span "Virtual University of Pakistan, Vehari" at bounding box center [96, 326] width 109 height 22
type input "Bachelor of Sciences (BSc)"
type input "2025"
type input "Virtual University of Pakistan"
type input "2.7"
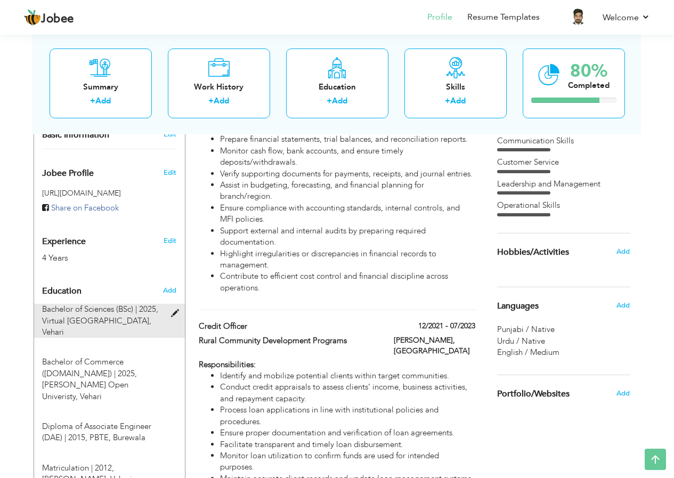
radio input "true"
type input "Vehari"
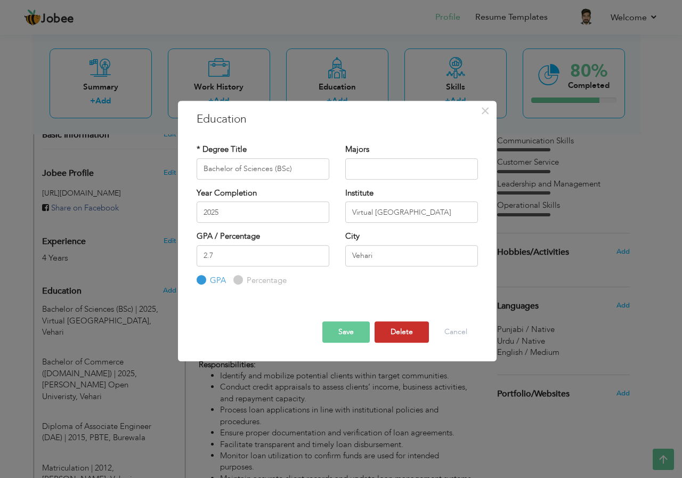
click at [383, 332] on button "Delete" at bounding box center [401, 331] width 54 height 21
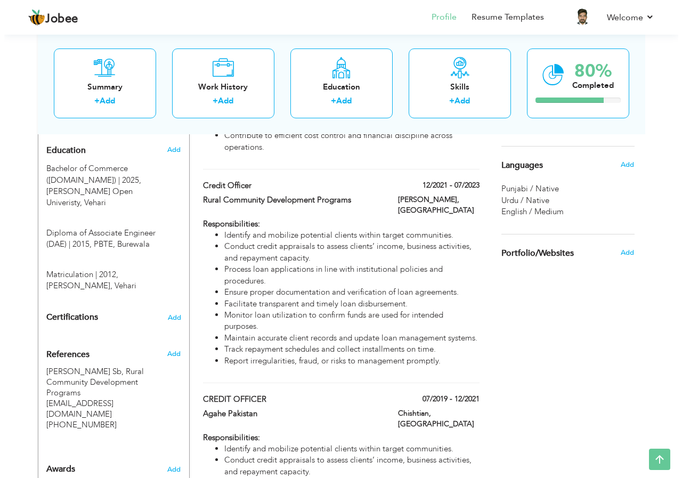
scroll to position [479, 0]
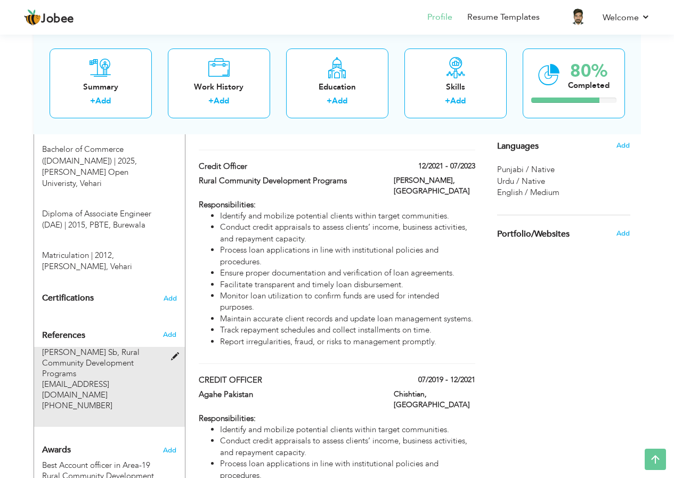
click at [175, 353] on span at bounding box center [177, 357] width 13 height 8
type input "Abdul Waheed Sb"
type input "Rural Community Development Programs"
type input "area19@rcdppk.org"
type input "+92 331 6511281"
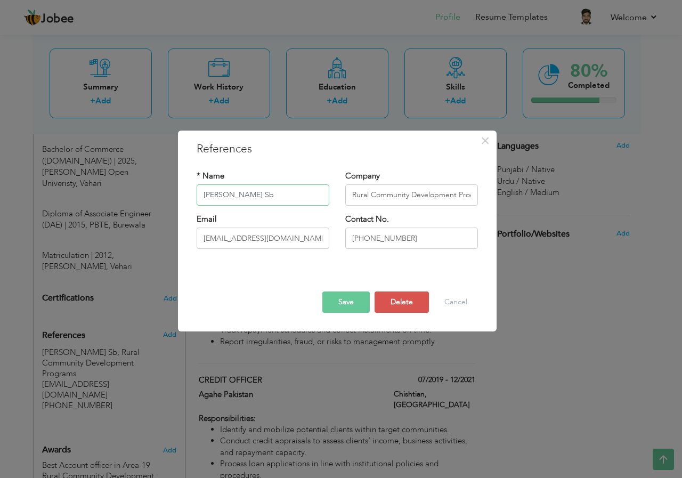
drag, startPoint x: 281, startPoint y: 197, endPoint x: 154, endPoint y: 191, distance: 126.9
click at [154, 191] on div "× References * Name Abdul Waheed Sb Company Rural Community Development Program…" at bounding box center [341, 239] width 682 height 478
click at [263, 197] on input "text" at bounding box center [263, 194] width 133 height 21
type input "M"
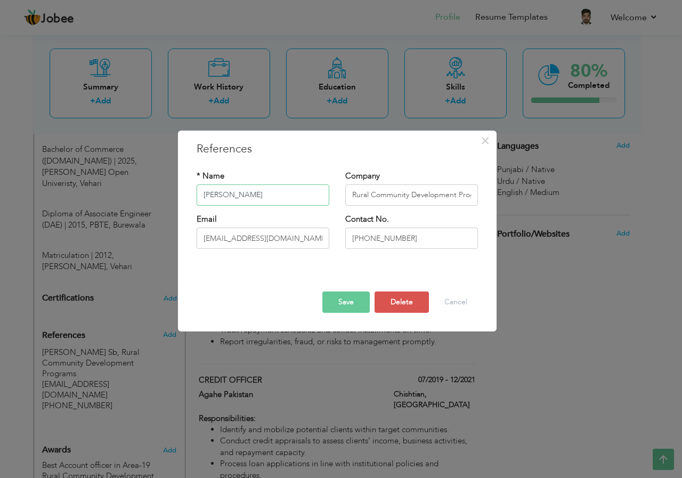
type input "Shahbaz Haider"
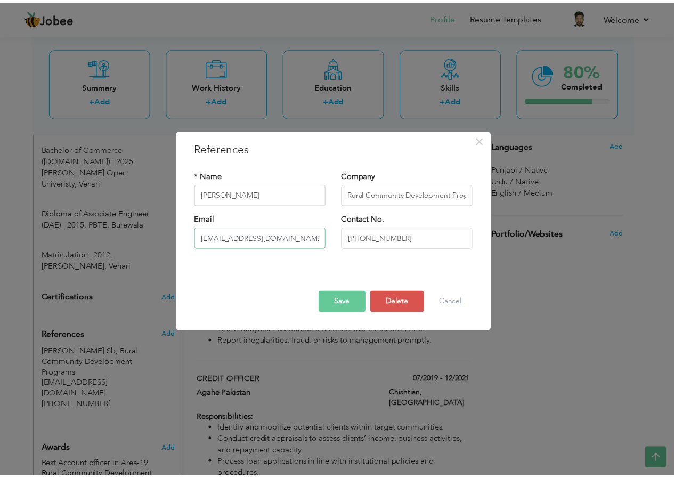
scroll to position [0, 0]
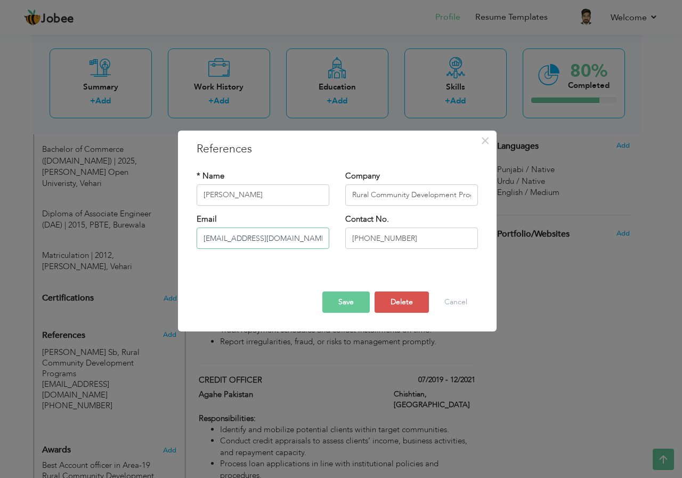
drag, startPoint x: 283, startPoint y: 239, endPoint x: 188, endPoint y: 238, distance: 95.3
click at [189, 238] on div "Email area19@rcdppk.org" at bounding box center [263, 235] width 149 height 43
type input "Aoarea19@rcdppk.org"
click at [262, 262] on div "* Name Shahbaz Haider Company Rural Community Development Programs Email Aoarea…" at bounding box center [337, 213] width 297 height 103
click at [368, 238] on input "+92 331 6511281" at bounding box center [411, 237] width 133 height 21
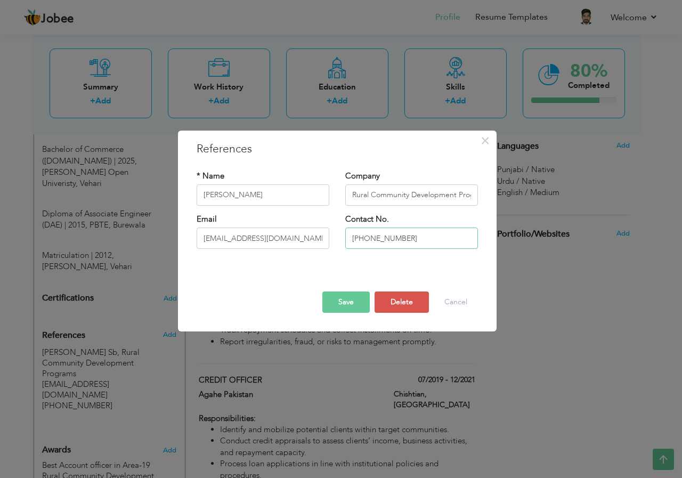
drag, startPoint x: 365, startPoint y: 239, endPoint x: 440, endPoint y: 238, distance: 74.6
click at [440, 238] on input "+92 331 6511281" at bounding box center [411, 237] width 133 height 21
type input "+92 315-4880402"
click at [337, 295] on button "Save" at bounding box center [345, 301] width 47 height 21
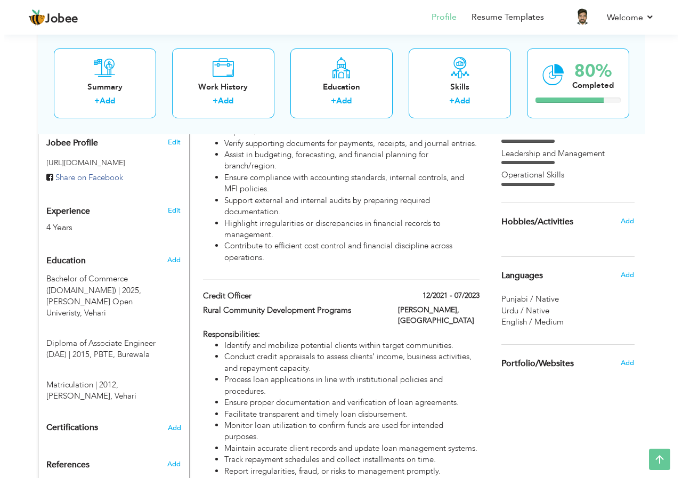
scroll to position [479, 0]
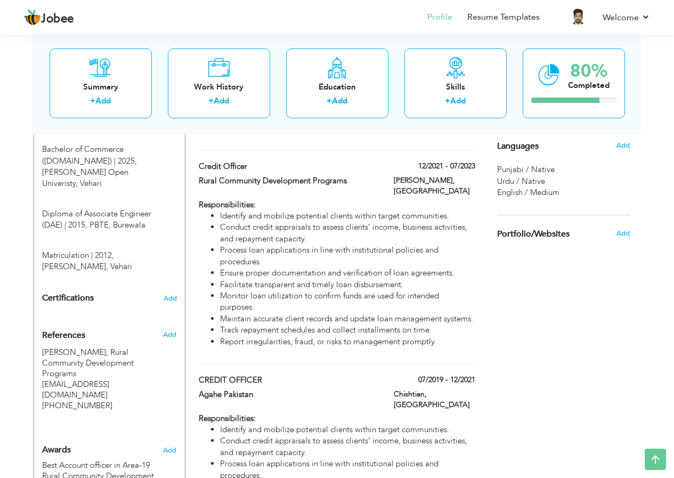
drag, startPoint x: 96, startPoint y: 290, endPoint x: 59, endPoint y: 286, distance: 37.1
click at [39, 290] on div "Certifications Add" at bounding box center [109, 298] width 151 height 20
click at [172, 295] on span "Add" at bounding box center [170, 298] width 14 height 7
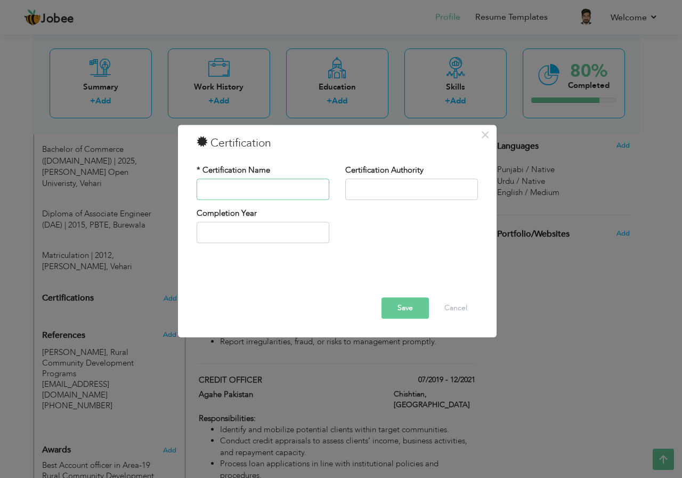
click at [277, 186] on input "text" at bounding box center [263, 188] width 133 height 21
type input "Computer Application & Networking"
click at [377, 189] on input "text" at bounding box center [411, 188] width 133 height 21
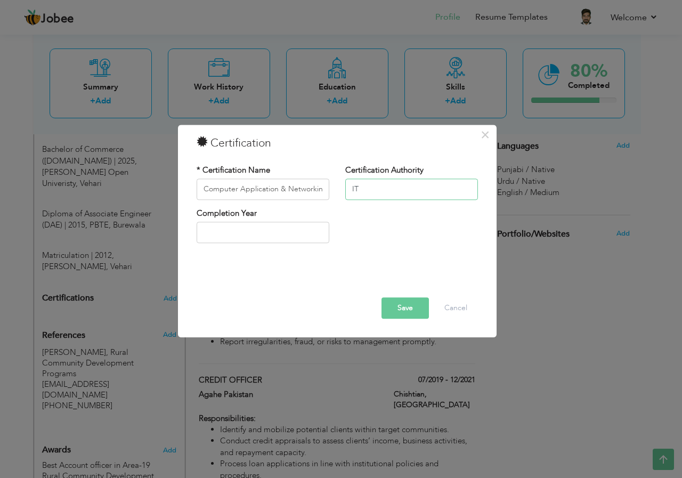
type input "I"
click at [357, 194] on input "Institue of Technology & Arts Vehari (ITA)" at bounding box center [411, 188] width 133 height 21
type input "Institute of Technology & Arts Vehari ([GEOGRAPHIC_DATA])"
click at [412, 209] on div "Completion Year" at bounding box center [337, 229] width 297 height 43
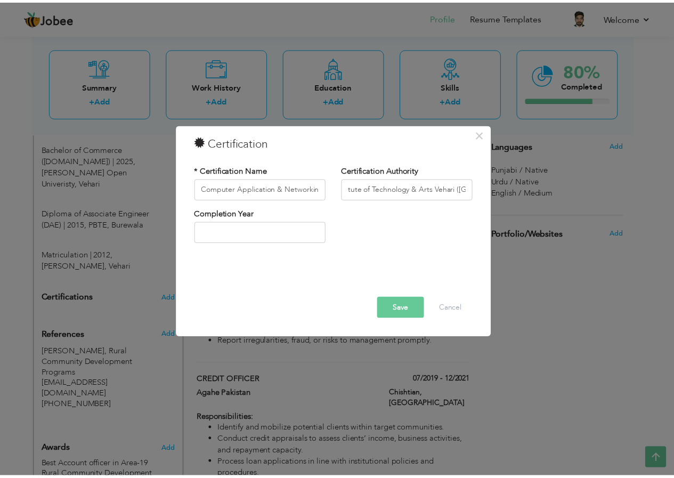
scroll to position [0, 0]
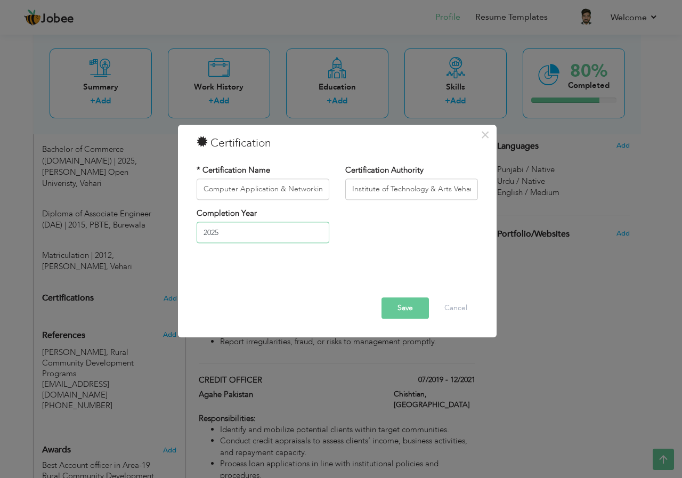
click at [212, 233] on input "2025" at bounding box center [263, 232] width 133 height 21
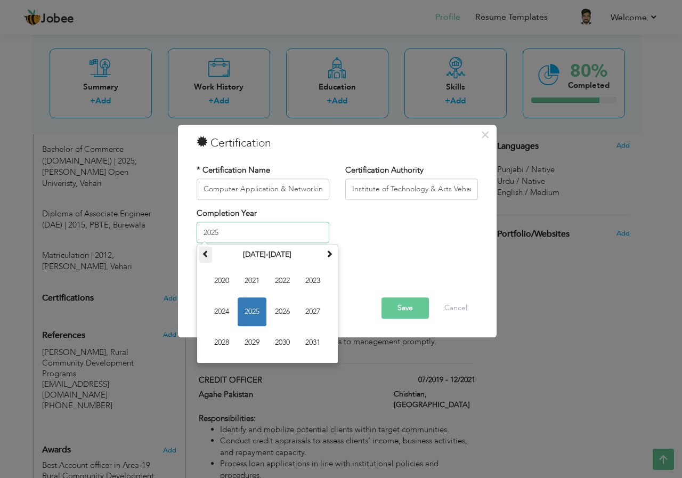
click at [207, 254] on span at bounding box center [205, 253] width 7 height 7
click at [279, 304] on span "2016" at bounding box center [282, 312] width 29 height 29
type input "2016"
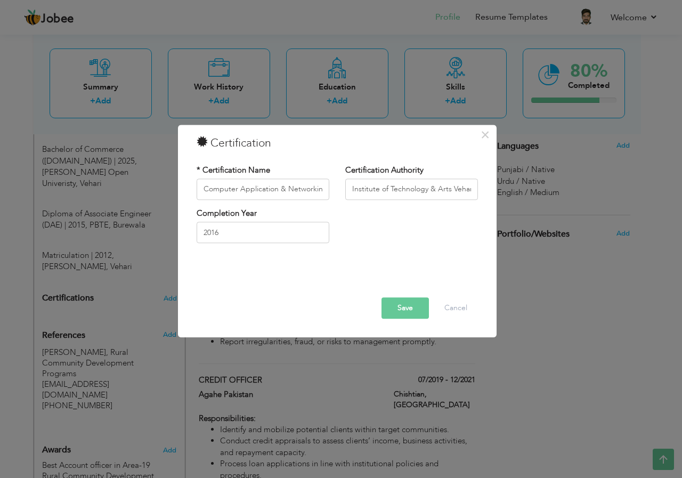
click at [398, 308] on button "Save" at bounding box center [404, 307] width 47 height 21
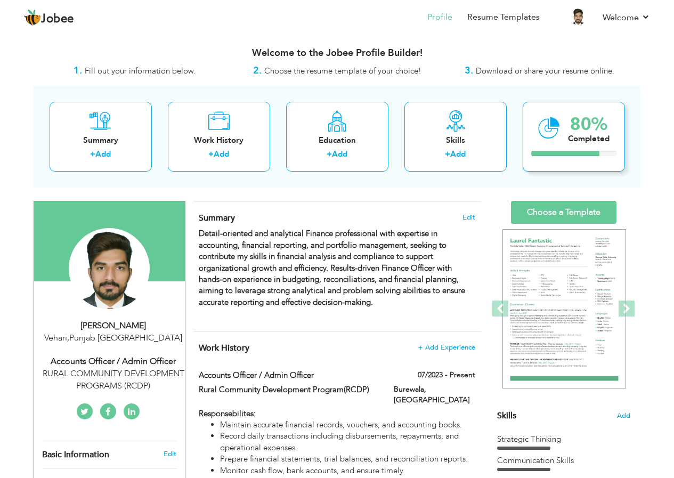
click at [573, 135] on div "Completed" at bounding box center [589, 138] width 42 height 11
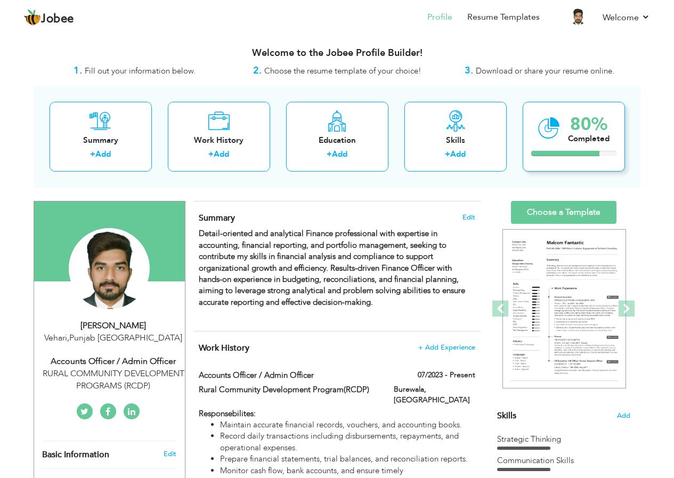
click at [573, 135] on div "Completed" at bounding box center [589, 138] width 42 height 11
click at [629, 309] on span at bounding box center [626, 308] width 16 height 16
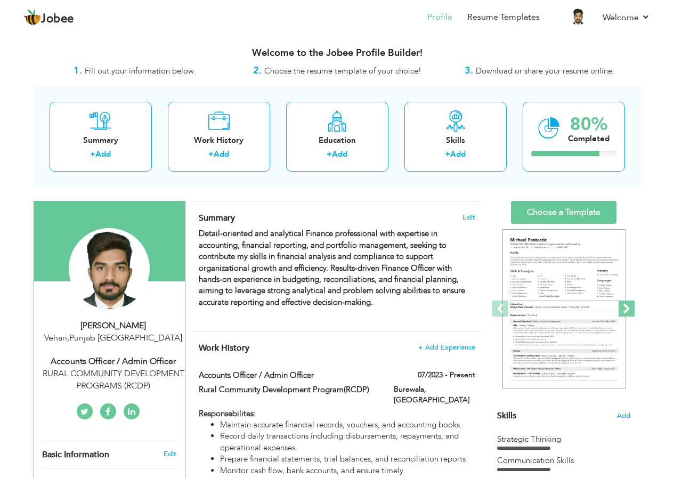
click at [629, 309] on span at bounding box center [626, 308] width 16 height 16
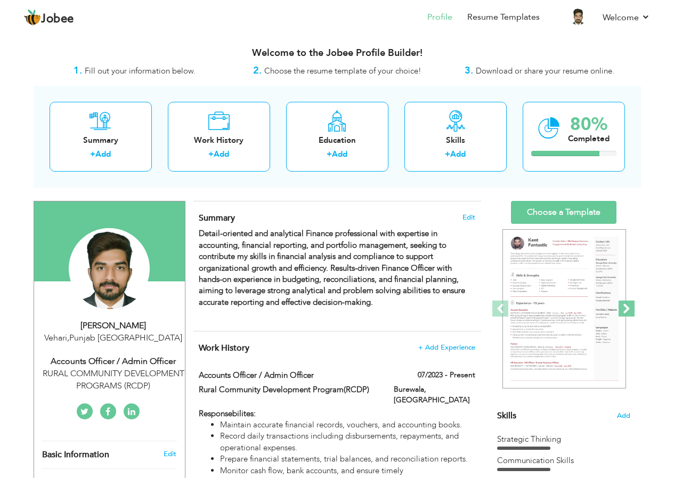
click at [629, 309] on span at bounding box center [626, 308] width 16 height 16
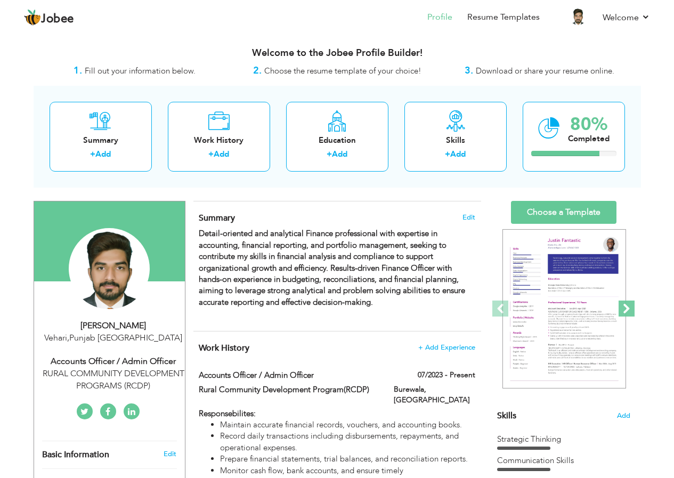
click at [629, 309] on span at bounding box center [626, 308] width 16 height 16
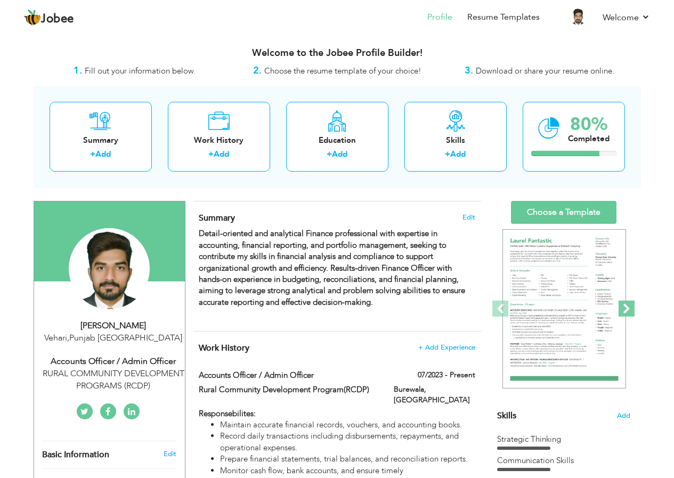
click at [629, 309] on span at bounding box center [626, 308] width 16 height 16
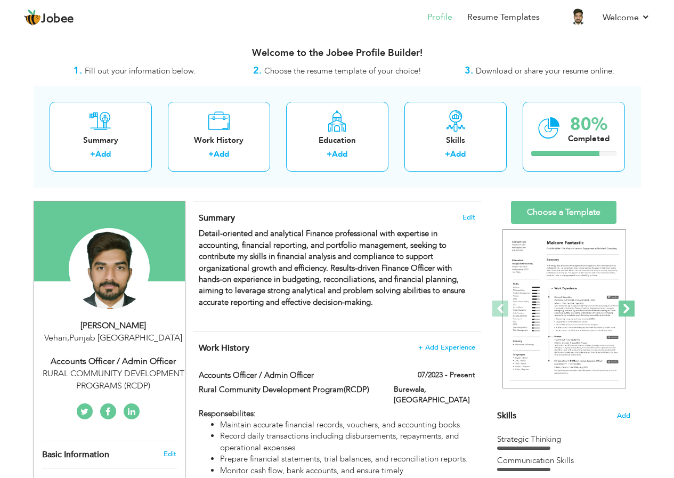
click at [629, 309] on span at bounding box center [626, 308] width 16 height 16
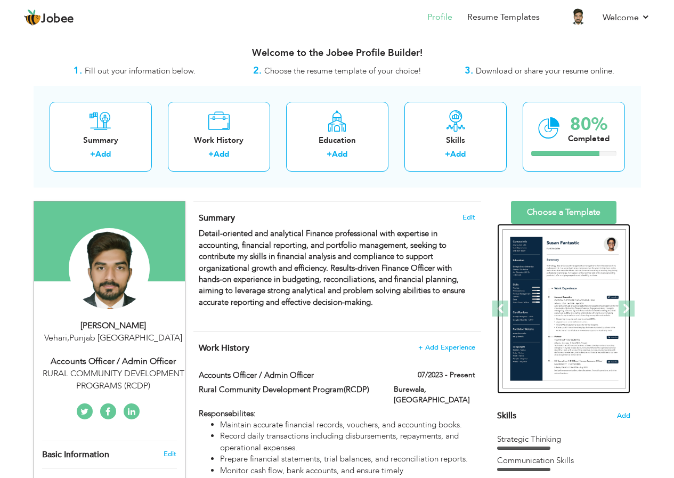
click at [576, 298] on img at bounding box center [564, 309] width 124 height 160
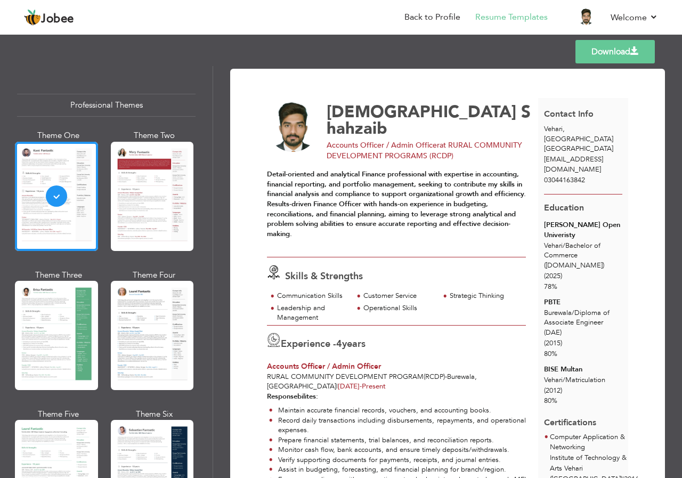
click at [566, 241] on div "Vehari / Bachelor of Commerce (B.Com)" at bounding box center [583, 256] width 78 height 30
click at [549, 282] on span "78%" at bounding box center [550, 287] width 13 height 10
click at [547, 282] on span "78%" at bounding box center [550, 287] width 13 height 10
click at [362, 140] on span "Accounts Officer / Admin Officer" at bounding box center [383, 145] width 113 height 10
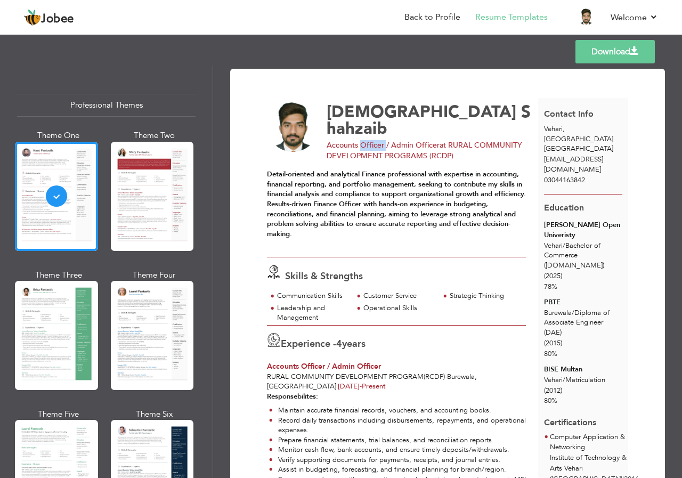
click at [362, 140] on span "Accounts Officer / Admin Officer" at bounding box center [383, 145] width 113 height 10
click at [390, 218] on strong "Detail-oriented and analytical Finance professional with expertise in accountin…" at bounding box center [396, 203] width 259 height 69
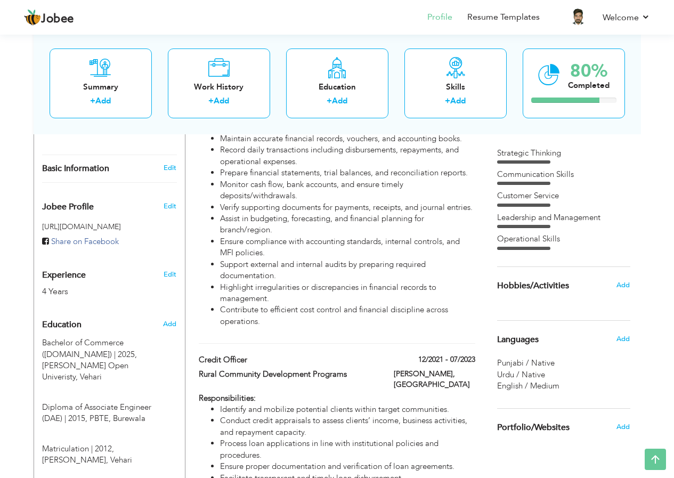
scroll to position [215, 0]
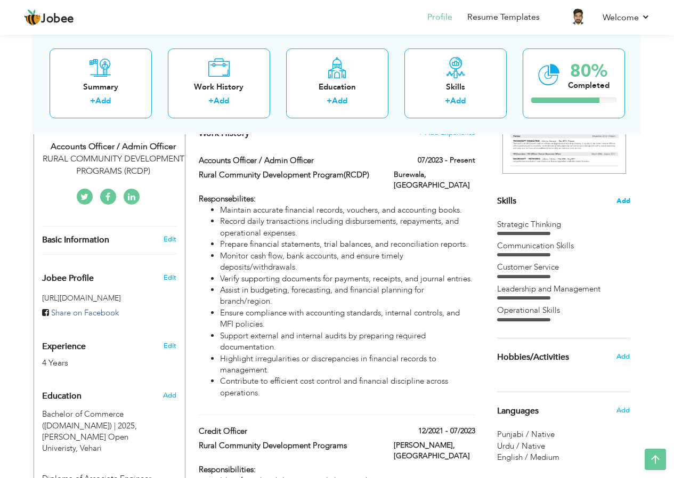
click at [619, 198] on span "Add" at bounding box center [623, 201] width 14 height 10
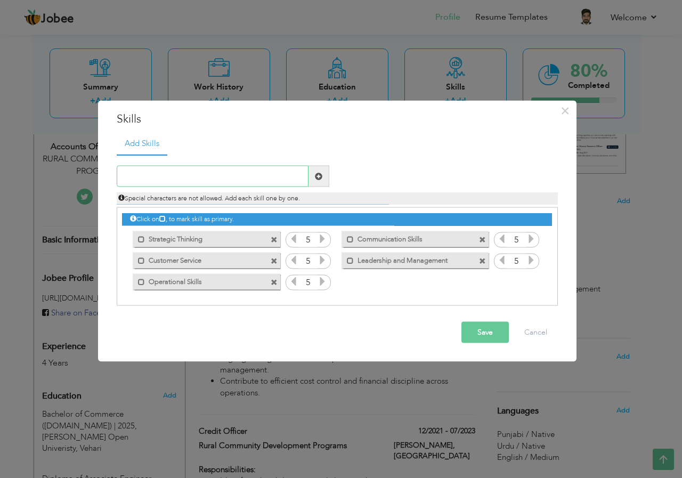
paste input "Financial Reporting & Analysis"
type input "Financial Reporting & Analysis"
click at [319, 176] on span at bounding box center [318, 175] width 7 height 7
click at [274, 281] on span at bounding box center [274, 282] width 7 height 7
click at [484, 239] on span at bounding box center [482, 239] width 7 height 7
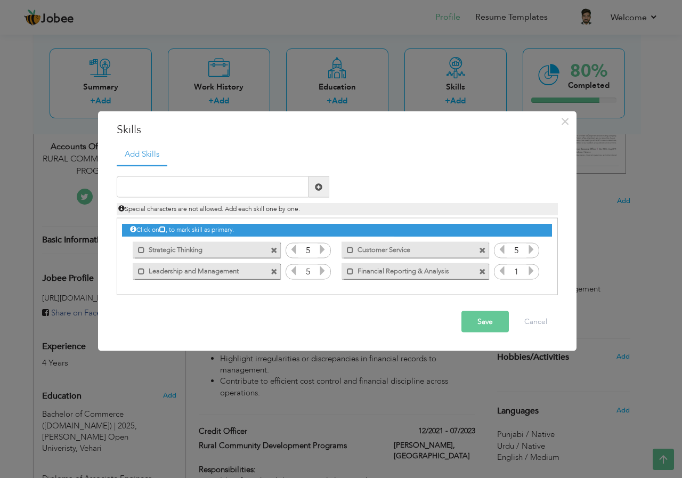
drag, startPoint x: 385, startPoint y: 271, endPoint x: 314, endPoint y: 297, distance: 75.5
click at [314, 297] on div "Add Skills Duplicate entry 5 5 5 5 5 1" at bounding box center [337, 223] width 457 height 160
click at [530, 271] on icon at bounding box center [531, 271] width 10 height 10
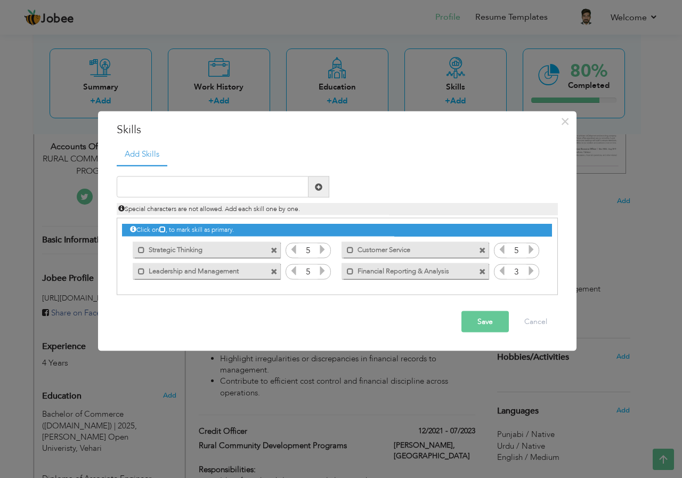
click at [530, 271] on icon at bounding box center [531, 271] width 10 height 10
click at [183, 191] on input "text" at bounding box center [213, 186] width 192 height 21
paste input "Risk Assessment & Credit Appraisal"
type input "Risk Assessment & Credit Appraisal"
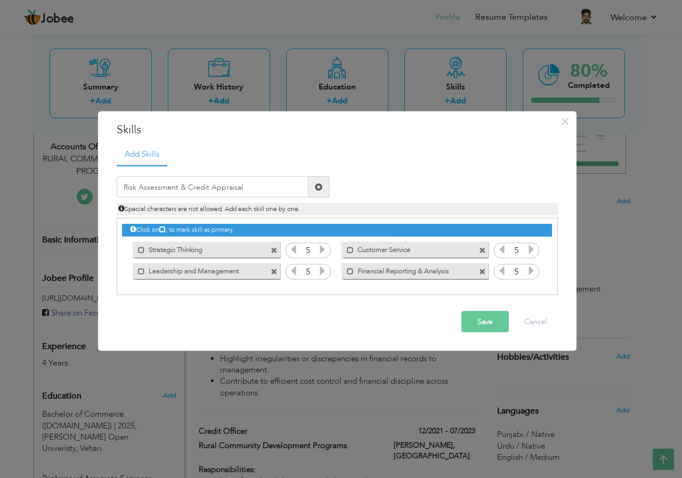
click at [323, 192] on span at bounding box center [318, 186] width 21 height 21
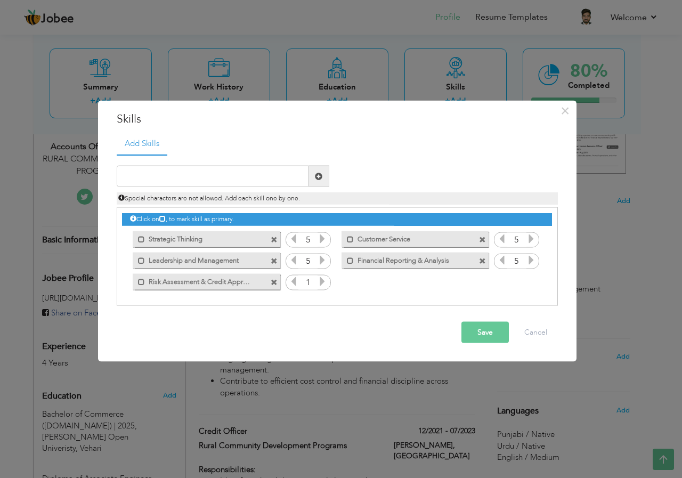
click at [320, 280] on icon at bounding box center [322, 281] width 10 height 10
click at [194, 178] on input "text" at bounding box center [213, 176] width 192 height 21
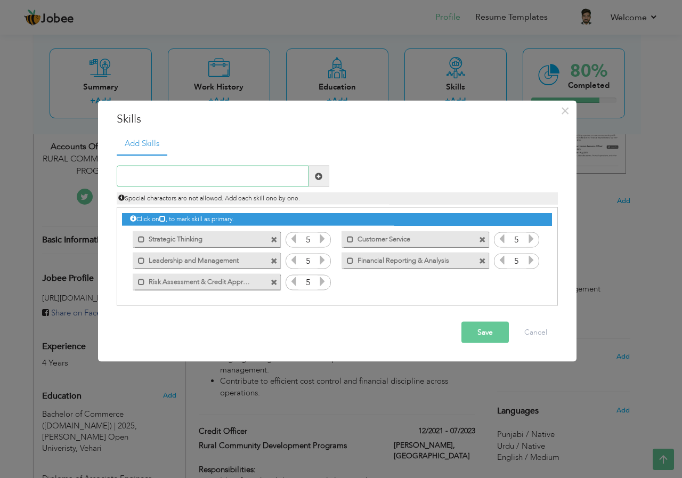
paste input "Financial Statement Preparation"
type input "Financial Statement Preparation"
click at [323, 174] on span at bounding box center [318, 176] width 21 height 21
click at [531, 280] on icon at bounding box center [531, 281] width 10 height 10
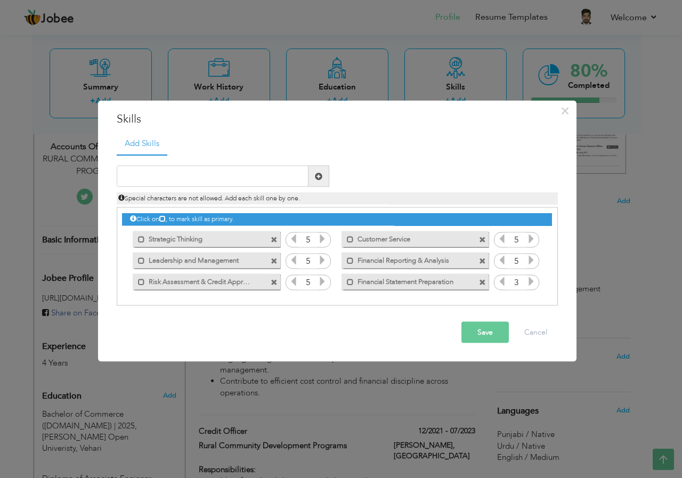
click at [531, 280] on icon at bounding box center [531, 281] width 10 height 10
click at [481, 325] on button "Save" at bounding box center [484, 332] width 47 height 21
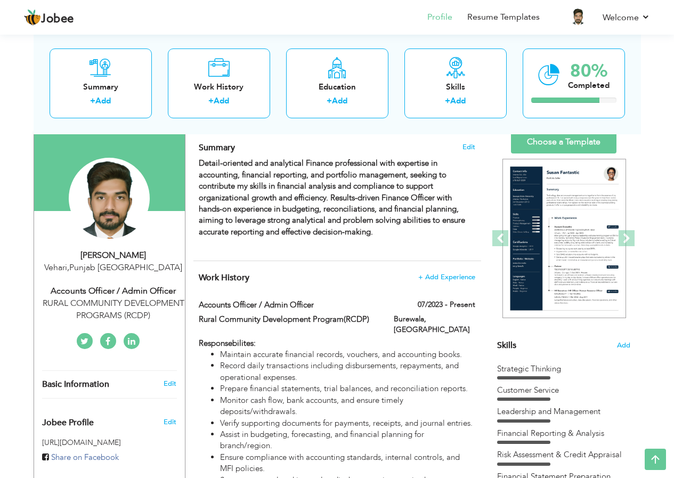
scroll to position [55, 0]
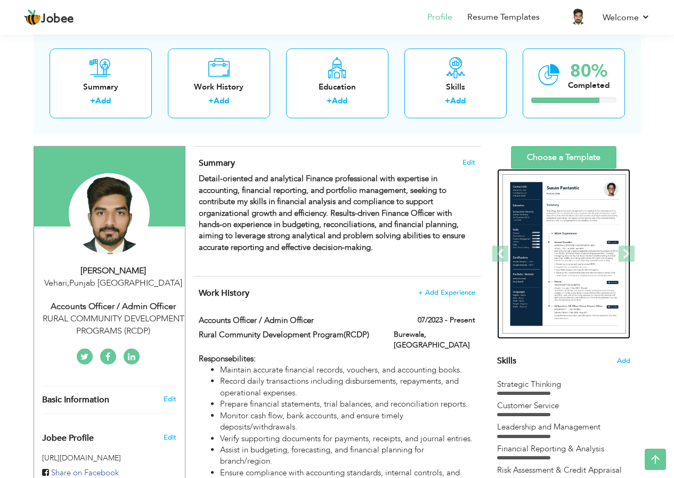
click at [585, 248] on img at bounding box center [564, 254] width 124 height 160
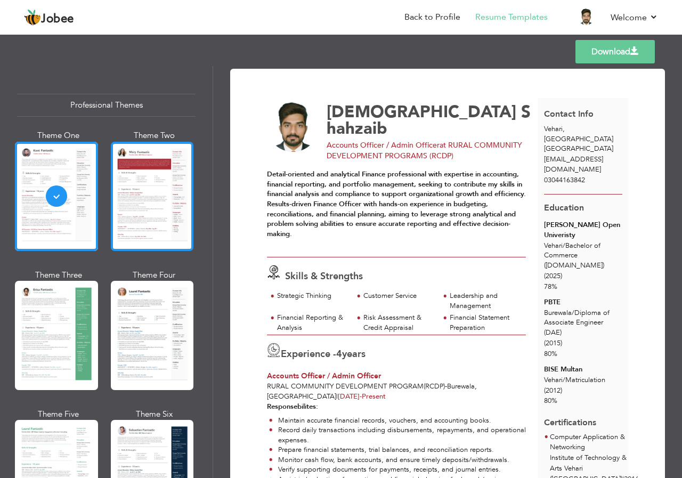
click at [152, 181] on div at bounding box center [152, 196] width 83 height 109
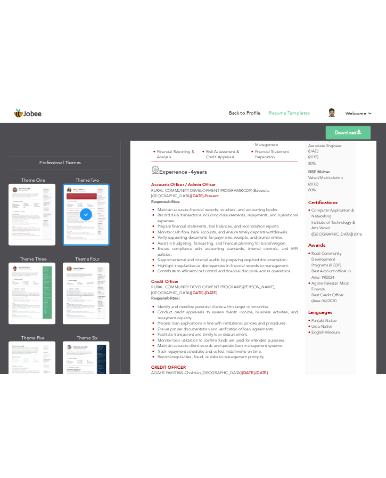
scroll to position [63, 0]
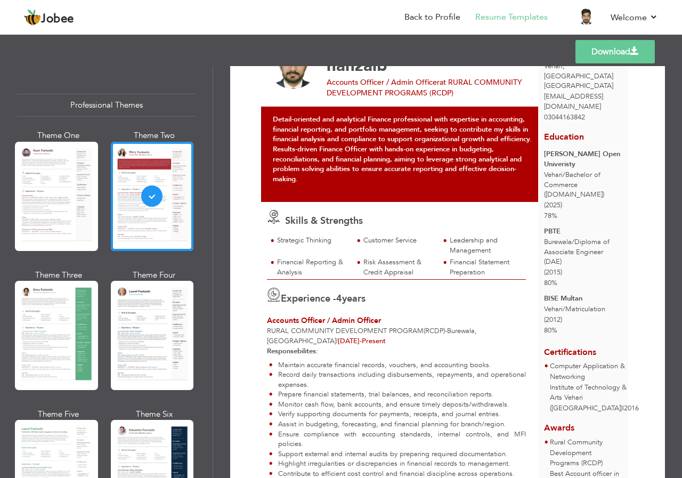
click at [604, 50] on link "Download" at bounding box center [614, 51] width 79 height 23
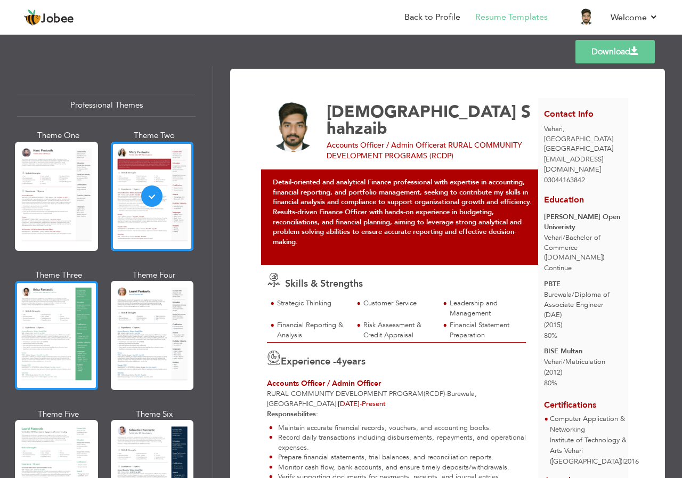
click at [56, 328] on div at bounding box center [56, 335] width 83 height 109
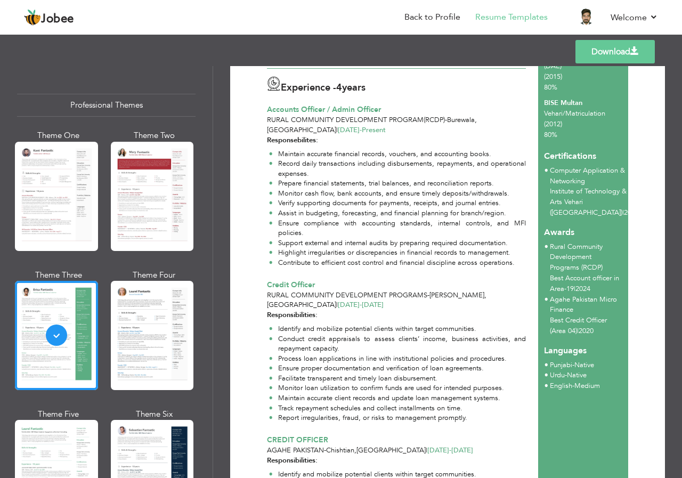
scroll to position [494, 0]
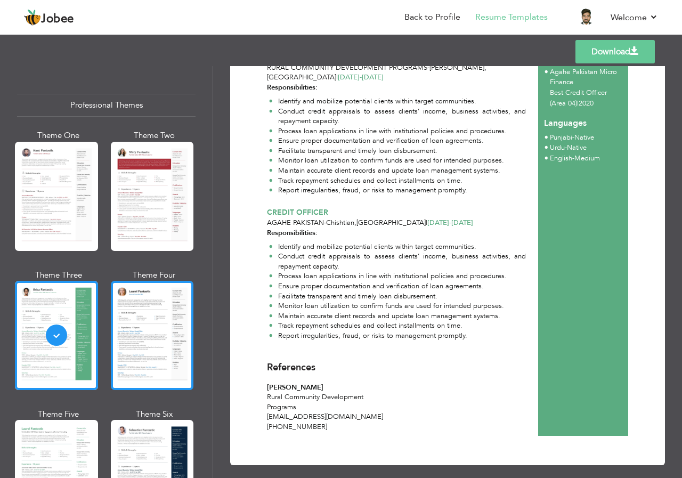
click at [142, 324] on div at bounding box center [152, 335] width 83 height 109
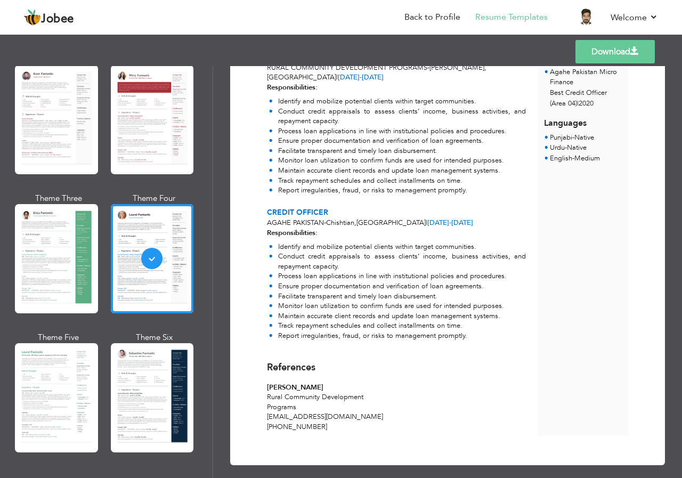
scroll to position [213, 0]
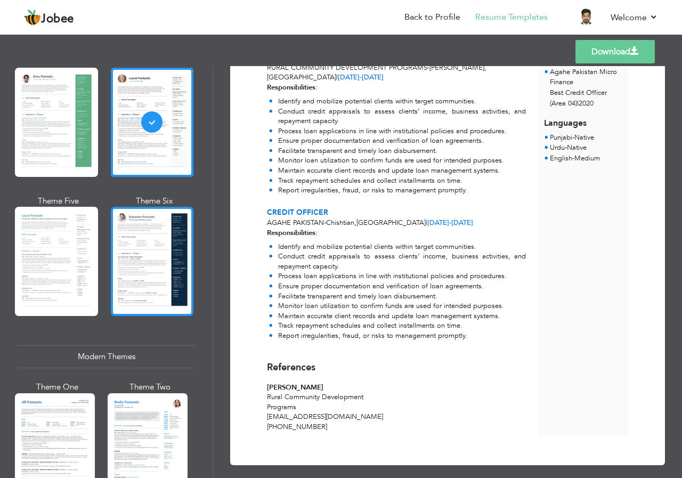
click at [161, 280] on div at bounding box center [152, 261] width 83 height 109
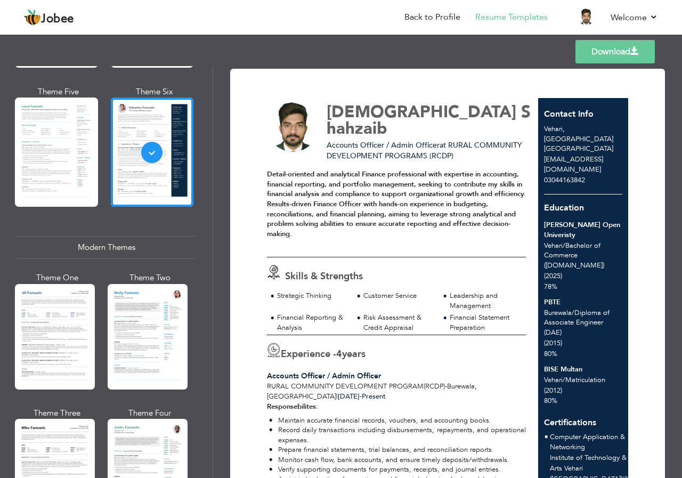
scroll to position [373, 0]
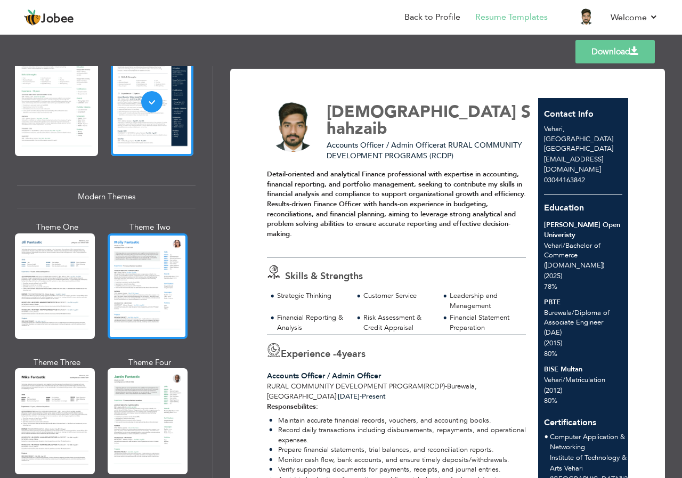
click at [145, 296] on div at bounding box center [148, 285] width 80 height 105
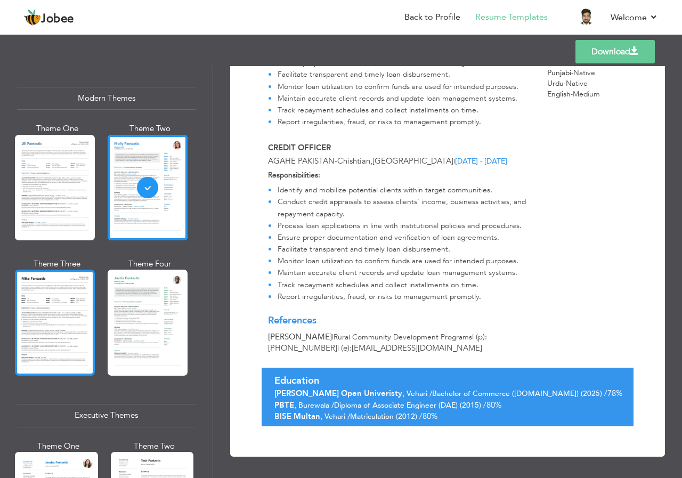
scroll to position [479, 0]
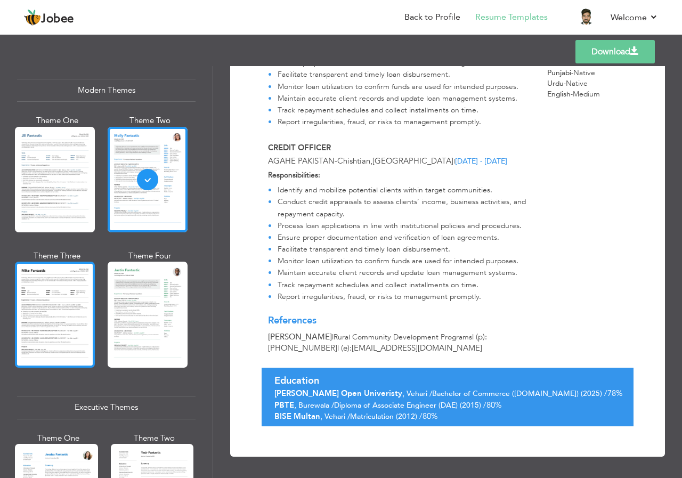
click at [72, 314] on div at bounding box center [55, 314] width 80 height 105
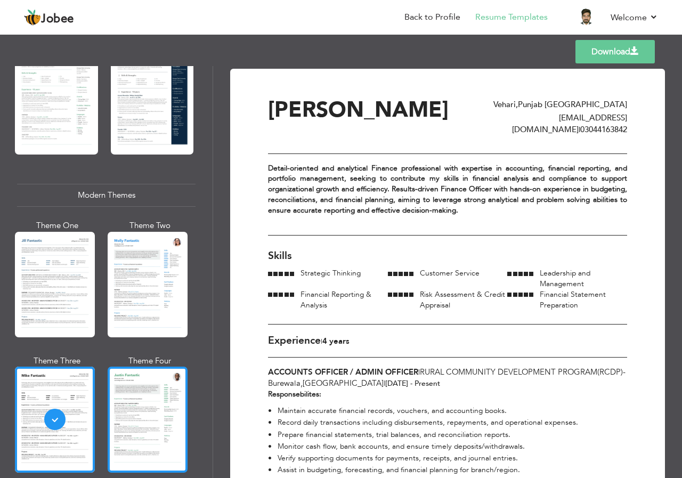
scroll to position [266, 0]
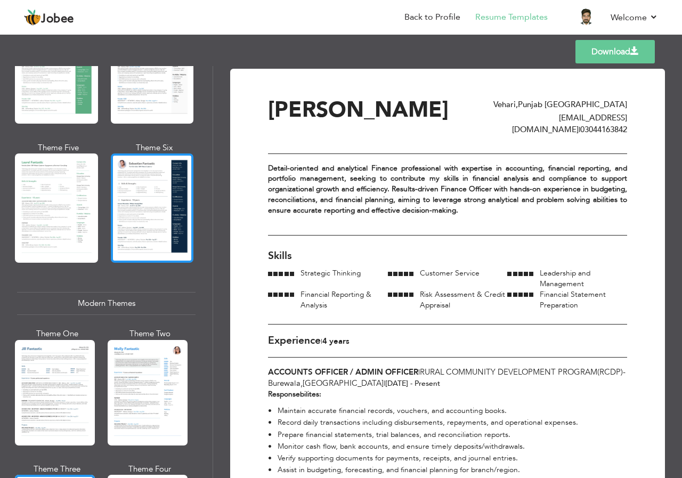
click at [156, 214] on div at bounding box center [152, 207] width 83 height 109
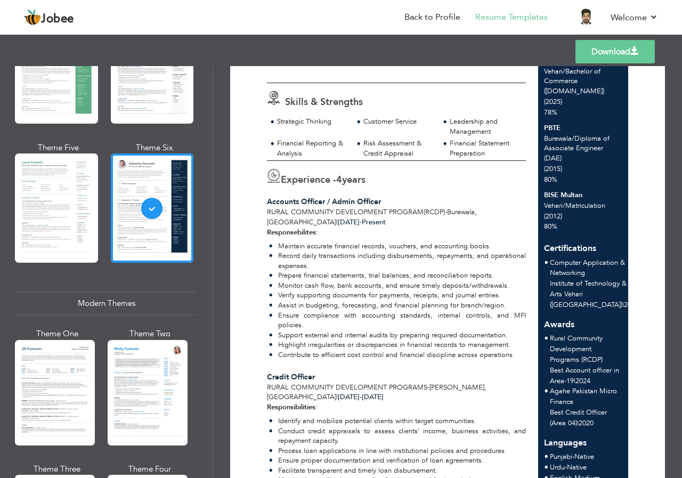
scroll to position [0, 0]
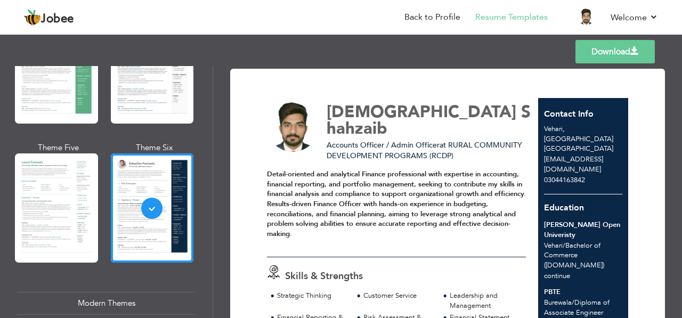
click at [592, 255] on div "Education Allama Iqbal Open Univeristy Vehari / Bachelor of Commerce (B.Com) co…" at bounding box center [583, 296] width 91 height 205
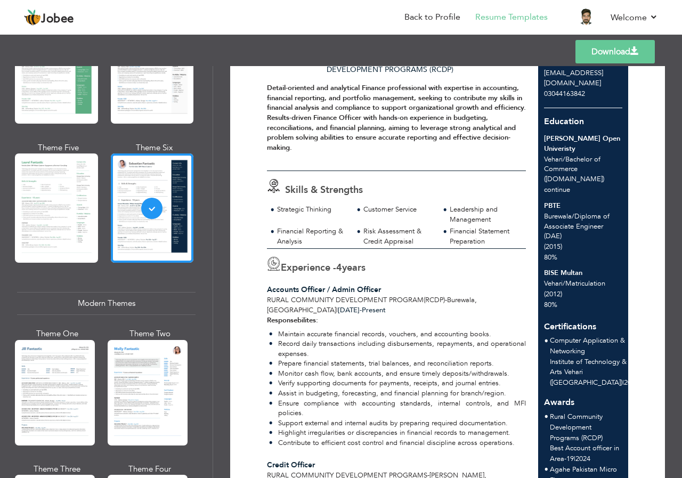
scroll to position [68, 0]
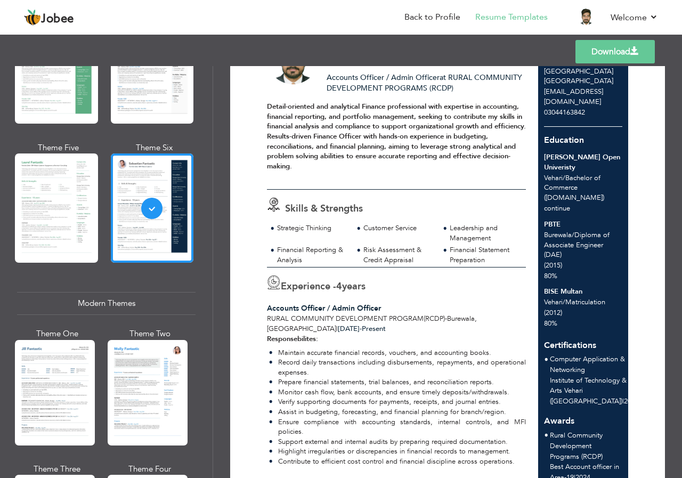
click at [614, 52] on link "Download" at bounding box center [614, 51] width 79 height 23
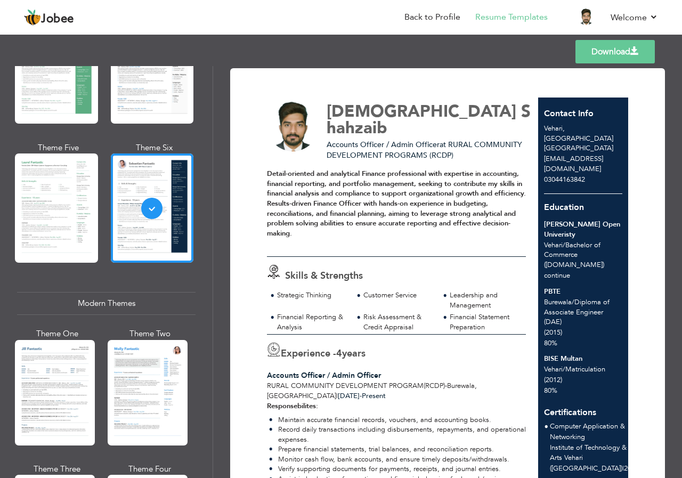
scroll to position [0, 0]
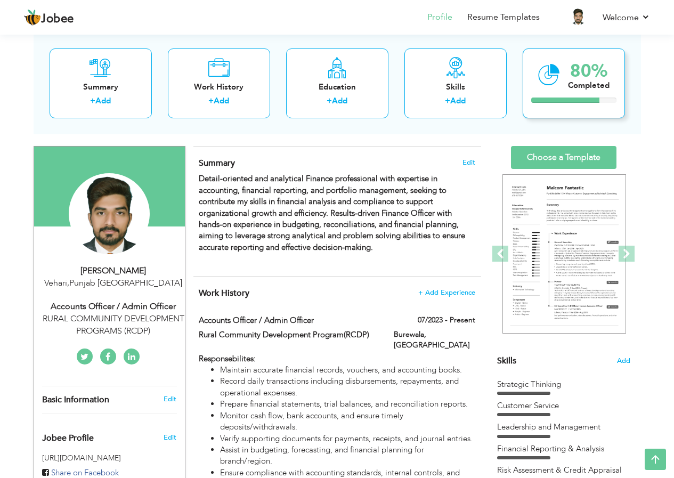
click at [557, 79] on icon at bounding box center [549, 74] width 22 height 36
click at [548, 70] on icon at bounding box center [549, 74] width 22 height 36
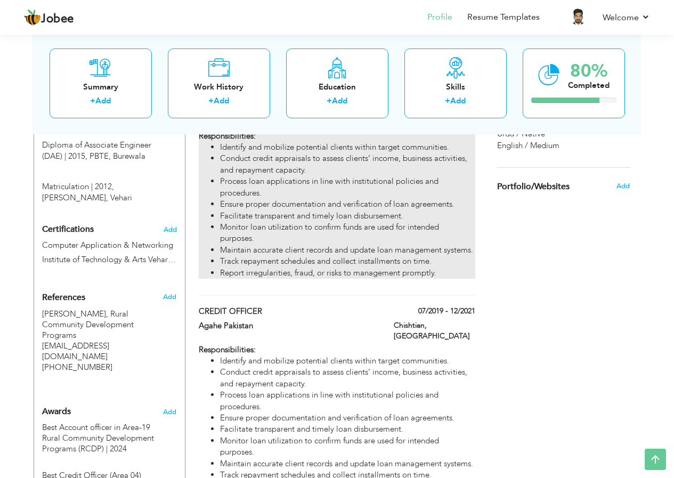
scroll to position [588, 0]
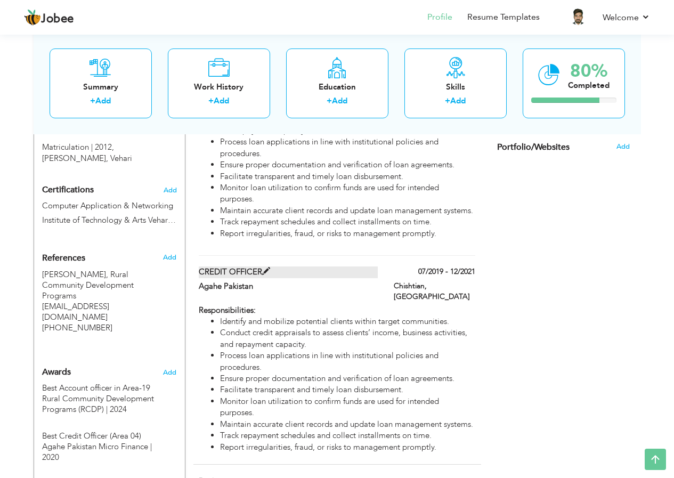
click at [264, 267] on span at bounding box center [266, 271] width 8 height 8
type input "CREDIT OFFICER"
type input "Agahe Pakistan"
type input "07/2019"
type input "12/2021"
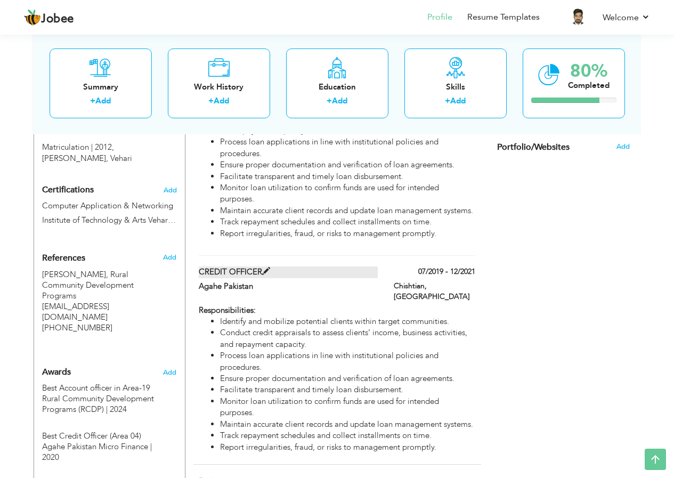
type input "[GEOGRAPHIC_DATA]"
type input "Chishtian"
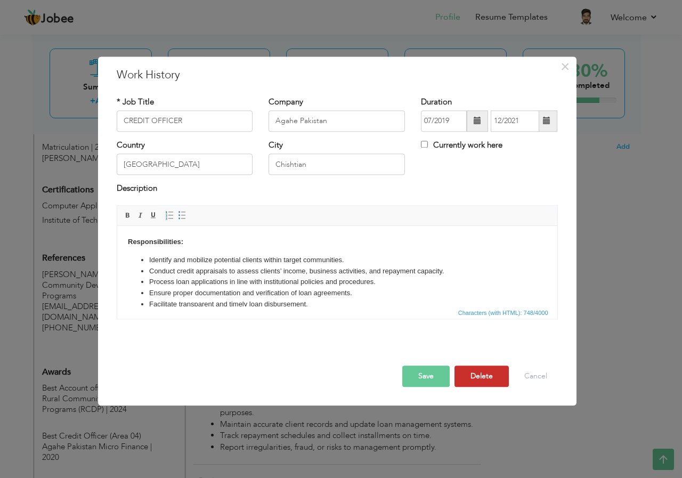
click at [483, 381] on button "Delete" at bounding box center [481, 375] width 54 height 21
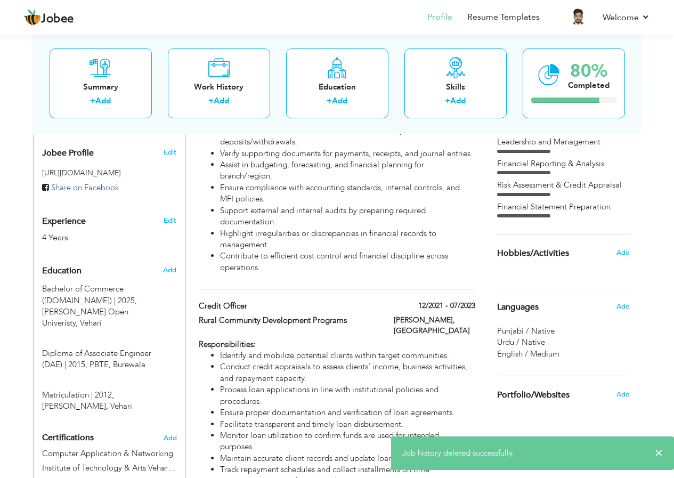
scroll to position [321, 0]
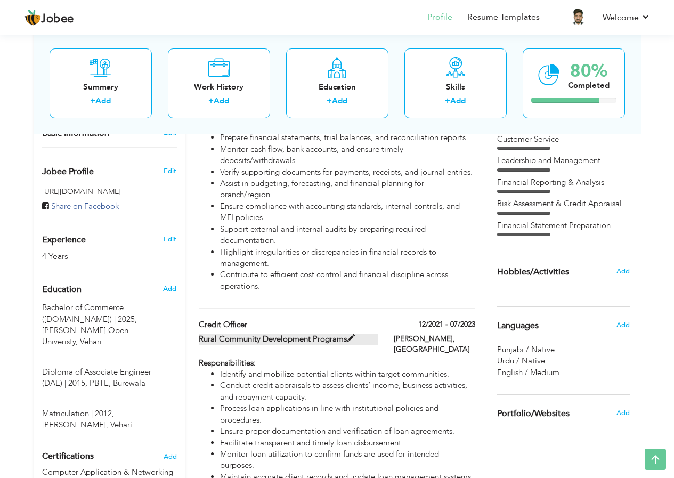
click at [350, 338] on span at bounding box center [351, 339] width 8 height 8
type input "Credit Officer"
type input "Rural Community Development Programs"
type input "12/2021"
type input "07/2023"
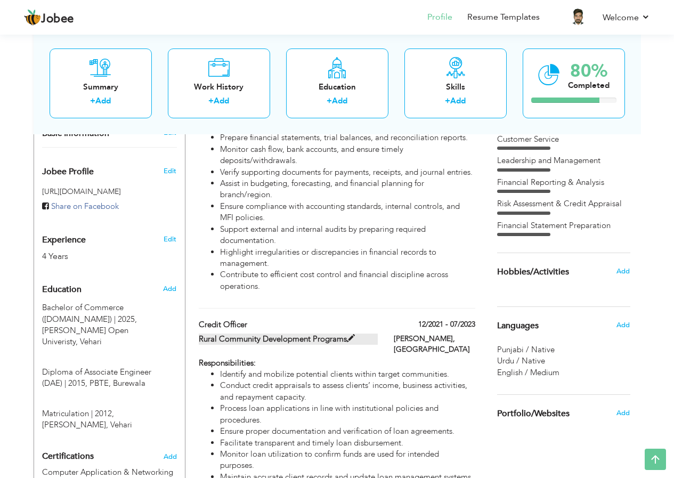
type input "[PERSON_NAME]"
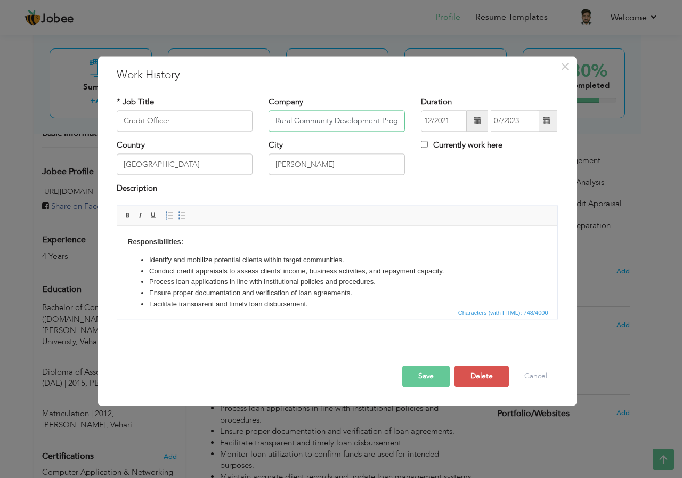
click at [394, 124] on input "Rural Community Development Programs" at bounding box center [336, 120] width 136 height 21
type input "Agahe Pakistan & RCDP"
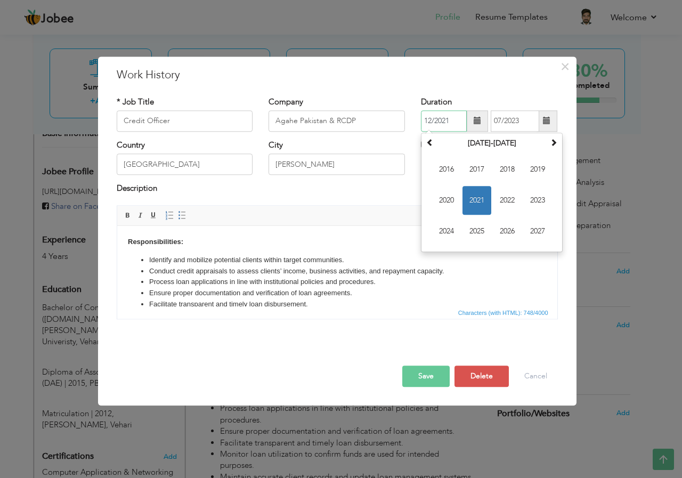
click at [450, 118] on input "12/2021" at bounding box center [444, 120] width 46 height 21
click at [526, 168] on span "2019" at bounding box center [537, 169] width 29 height 29
click at [502, 196] on span "[DATE]" at bounding box center [507, 200] width 29 height 29
type input "07/2019"
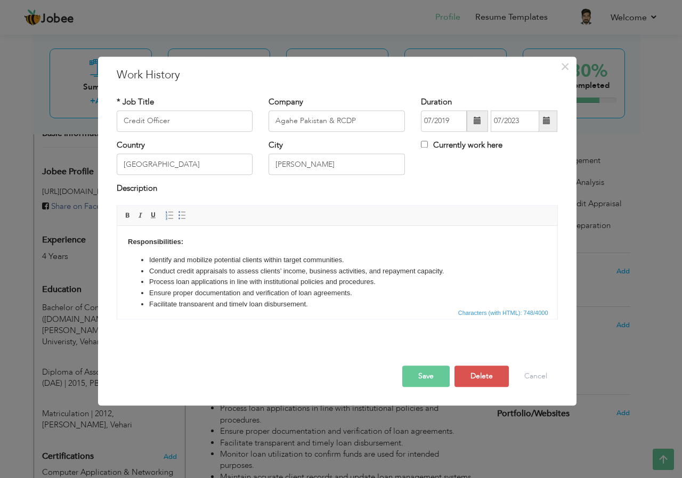
click at [461, 182] on div "Country [GEOGRAPHIC_DATA] City [PERSON_NAME][GEOGRAPHIC_DATA] Currently work he…" at bounding box center [337, 161] width 457 height 43
drag, startPoint x: 331, startPoint y: 161, endPoint x: 267, endPoint y: 162, distance: 64.5
click at [267, 162] on div "City [PERSON_NAME]" at bounding box center [336, 161] width 152 height 43
type input "C"
type input "Mainchanu"
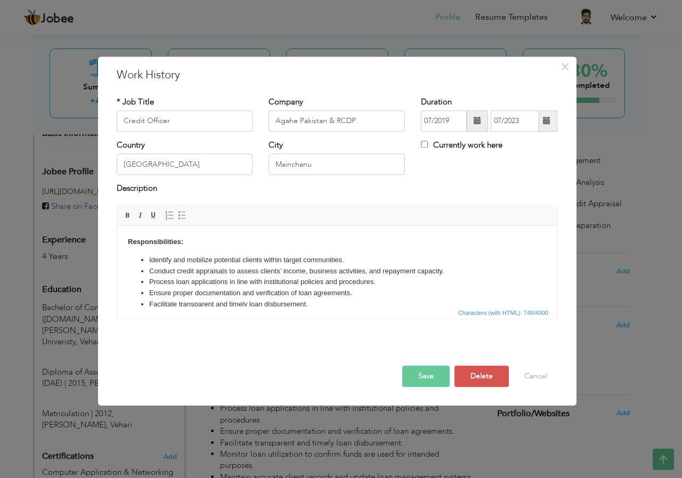
click at [420, 380] on button "Save" at bounding box center [425, 375] width 47 height 21
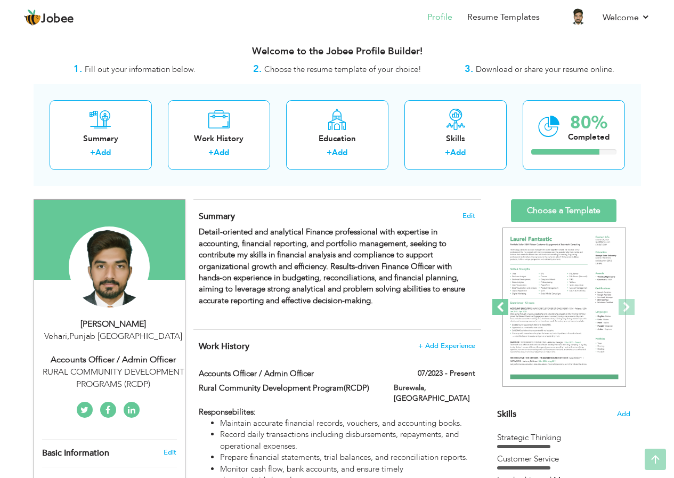
scroll to position [0, 0]
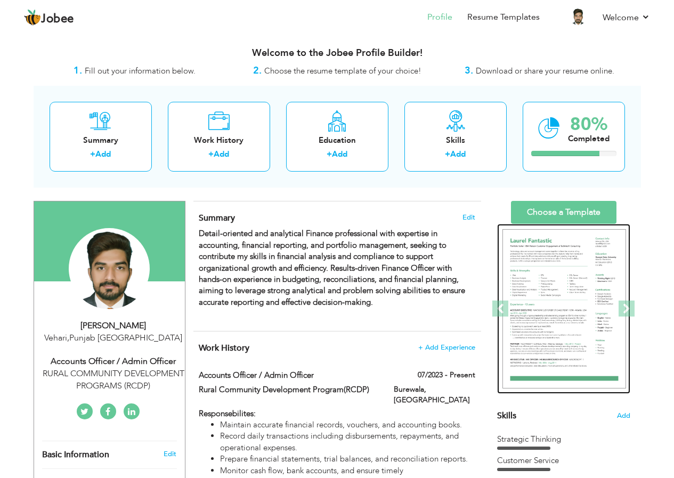
click at [567, 326] on img at bounding box center [564, 309] width 124 height 160
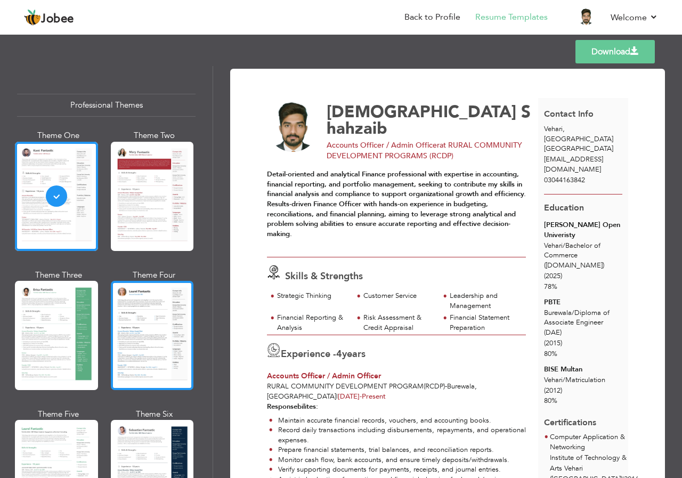
click at [144, 326] on div at bounding box center [152, 335] width 83 height 109
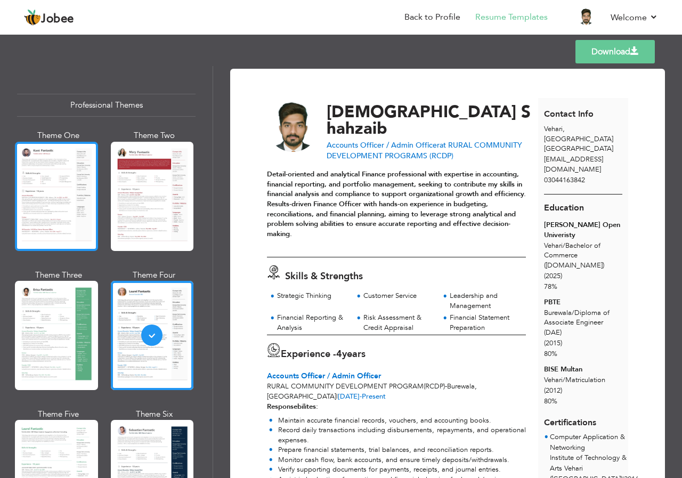
click at [61, 209] on div at bounding box center [56, 196] width 83 height 109
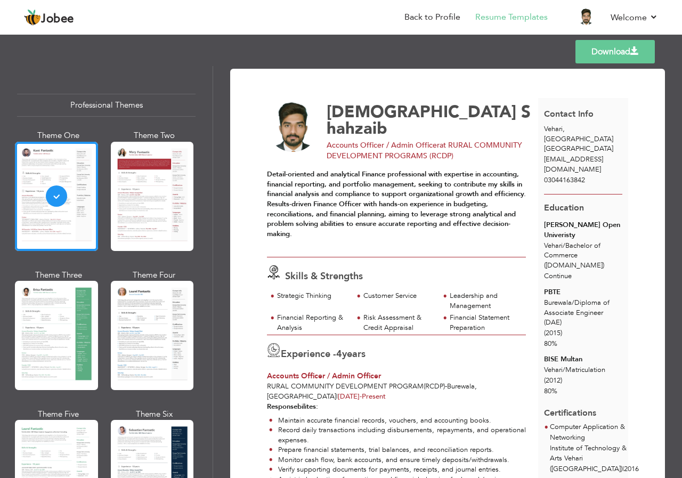
click at [621, 51] on link "Download" at bounding box center [614, 51] width 79 height 23
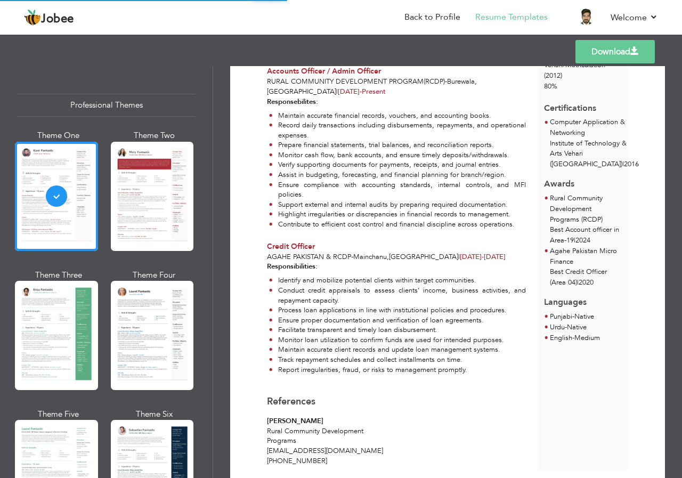
scroll to position [339, 0]
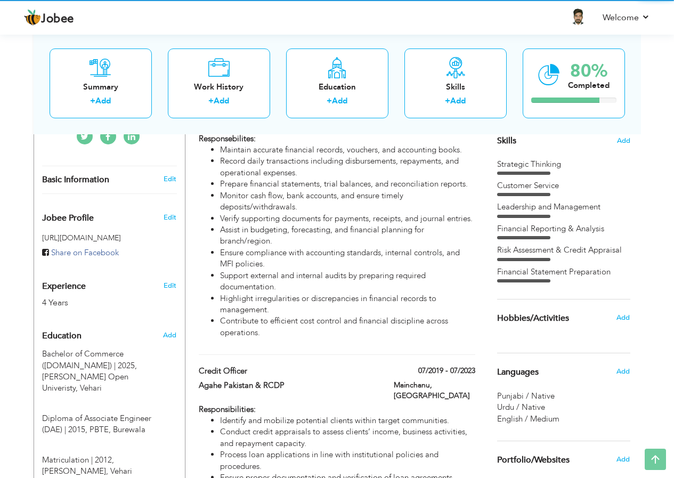
scroll to position [488, 0]
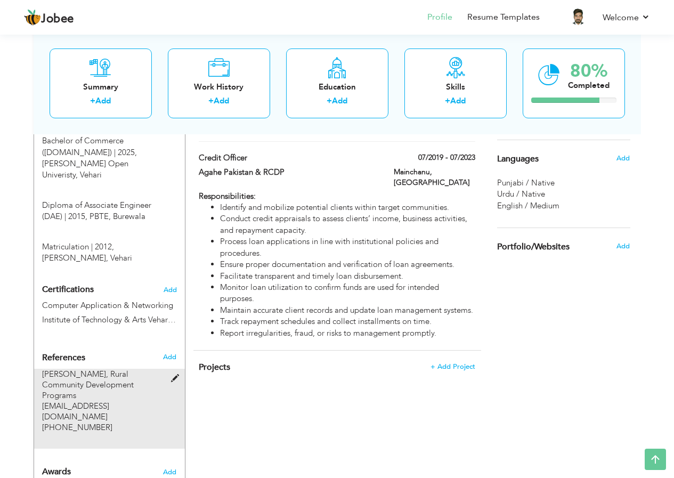
click at [78, 369] on span "Shahbaz Haider," at bounding box center [75, 374] width 66 height 11
type input "Shahbaz Haider"
type input "Rural Community Development Programs"
type input "Aoarea19@rcdppk.org"
type input "+92 315-4880402"
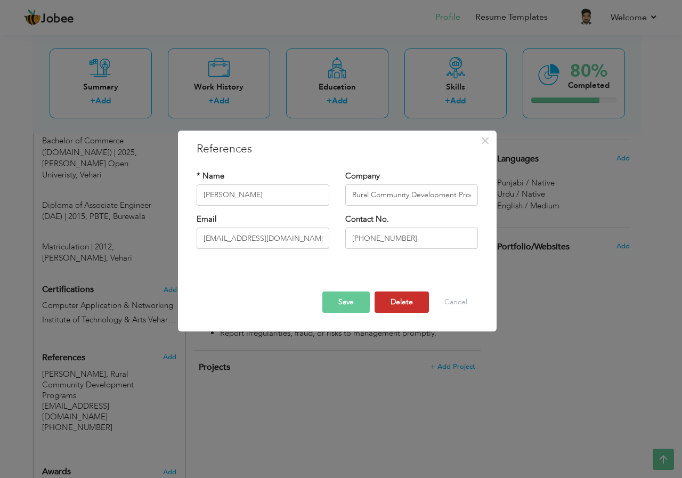
click at [378, 309] on button "Delete" at bounding box center [401, 301] width 54 height 21
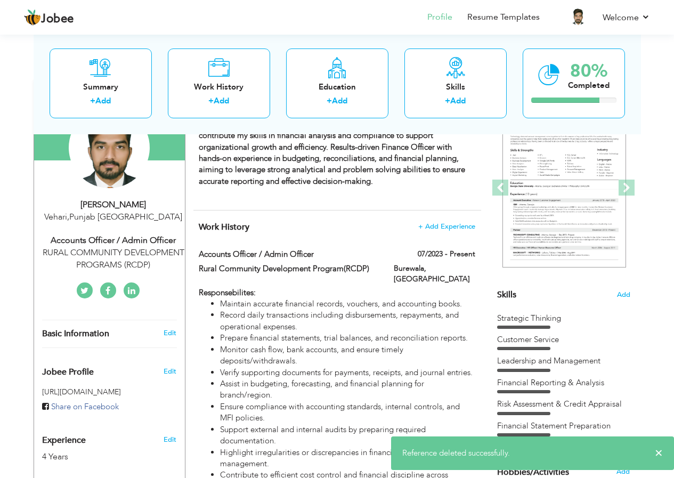
scroll to position [9, 0]
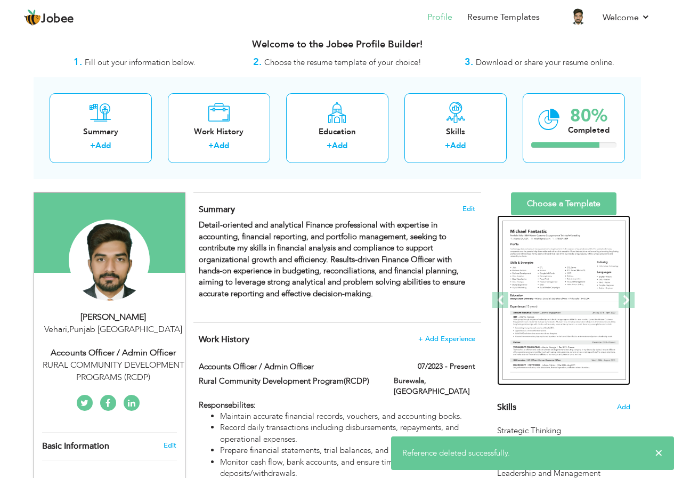
click at [563, 258] on img at bounding box center [564, 301] width 124 height 160
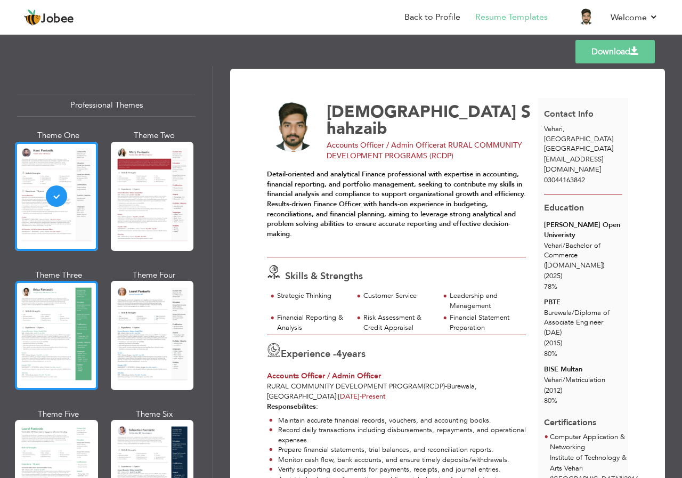
click at [59, 322] on div at bounding box center [56, 335] width 83 height 109
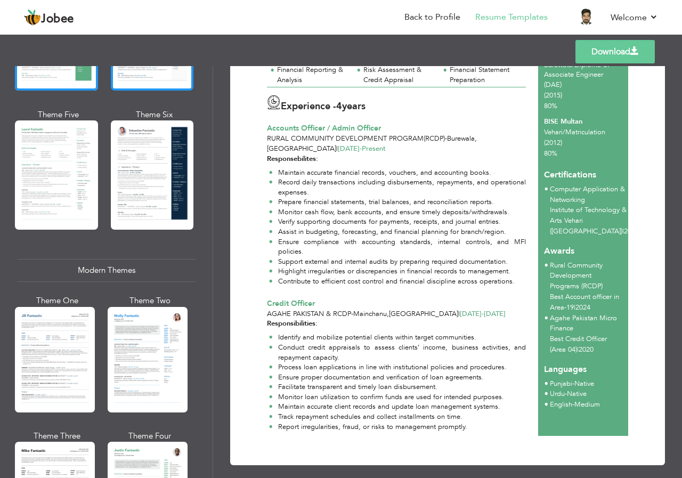
scroll to position [320, 0]
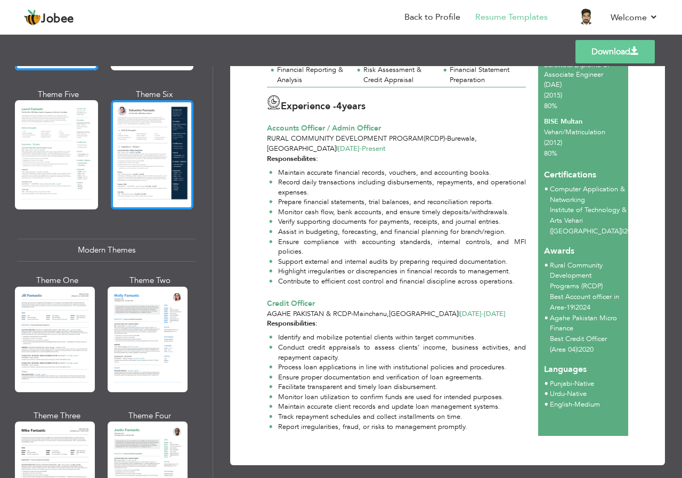
click at [154, 166] on div at bounding box center [152, 154] width 83 height 109
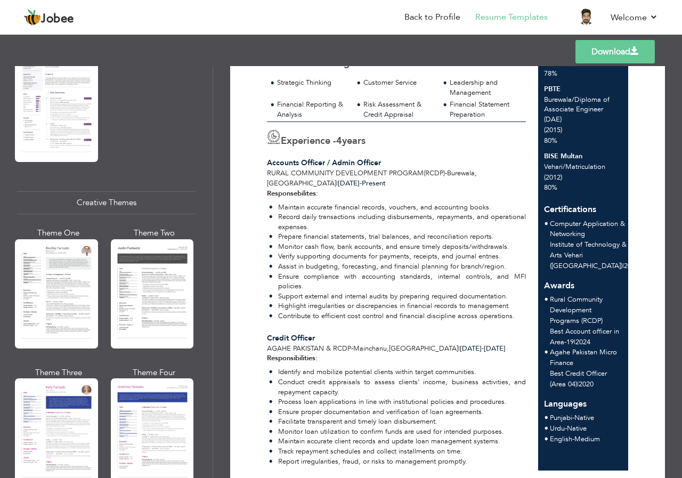
scroll to position [906, 0]
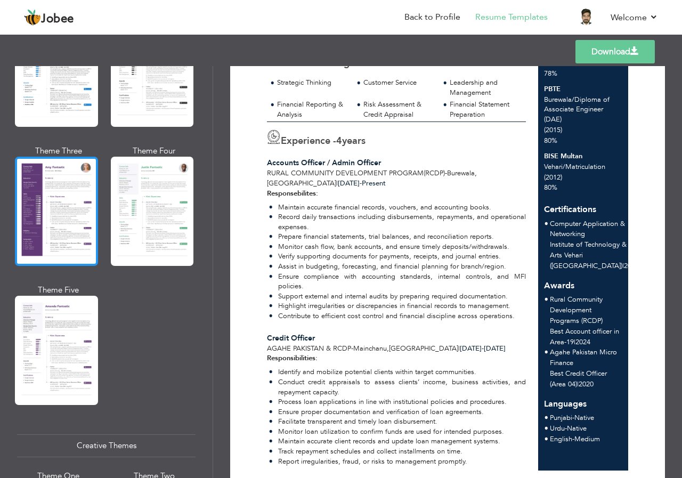
click at [56, 219] on div at bounding box center [56, 211] width 83 height 109
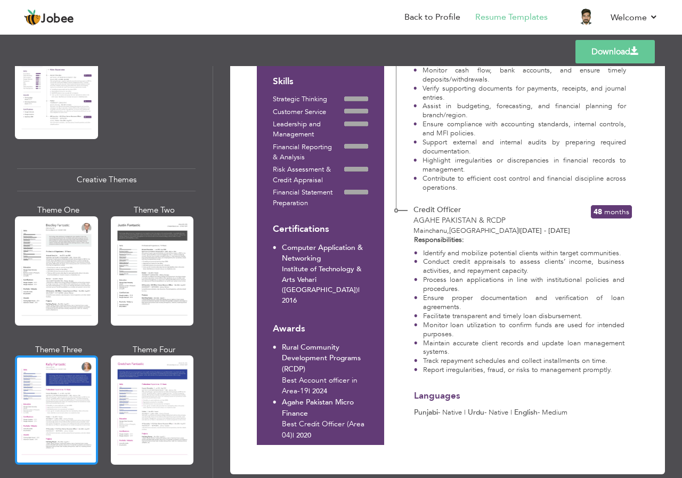
scroll to position [1172, 0]
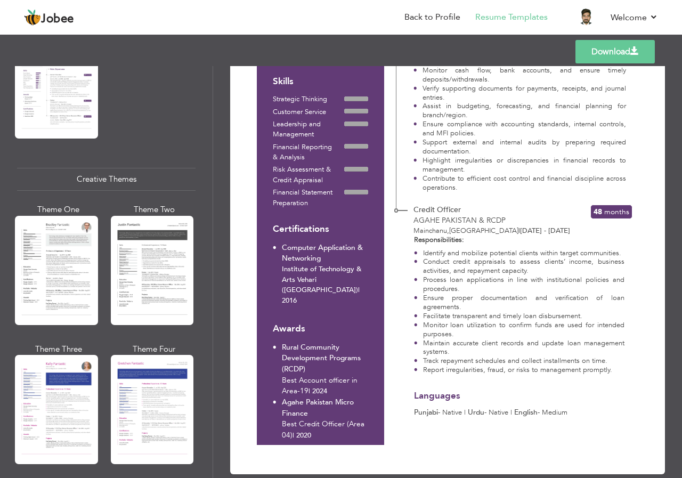
drag, startPoint x: 38, startPoint y: 393, endPoint x: 58, endPoint y: 391, distance: 19.2
click at [38, 393] on div at bounding box center [56, 409] width 83 height 109
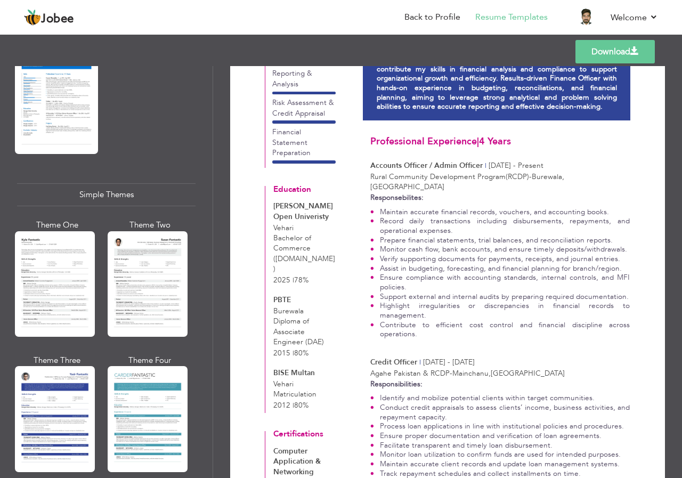
scroll to position [76, 0]
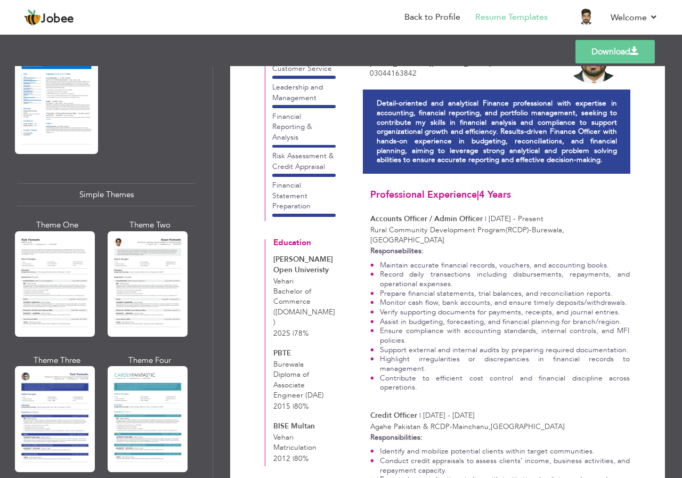
click at [551, 231] on p "Rural Community Development Program(RCDP) - [GEOGRAPHIC_DATA] , [GEOGRAPHIC_DAT…" at bounding box center [499, 235] width 259 height 21
click at [539, 273] on li "Record daily transactions including disbursements, repayments, and operational …" at bounding box center [499, 279] width 259 height 19
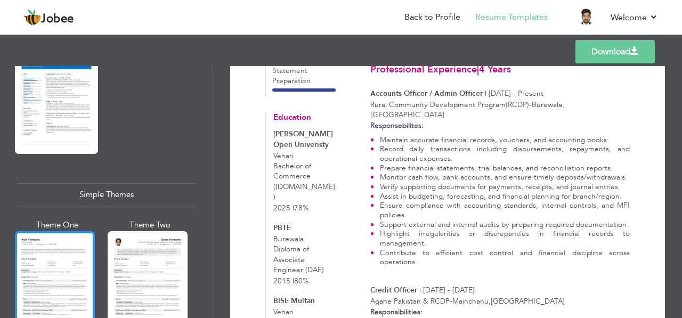
scroll to position [213, 0]
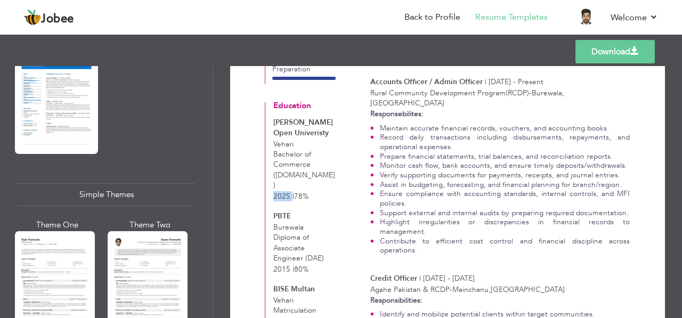
click at [284, 191] on span "2025" at bounding box center [281, 196] width 17 height 10
click at [312, 191] on span "| 78%" at bounding box center [314, 196] width 16 height 10
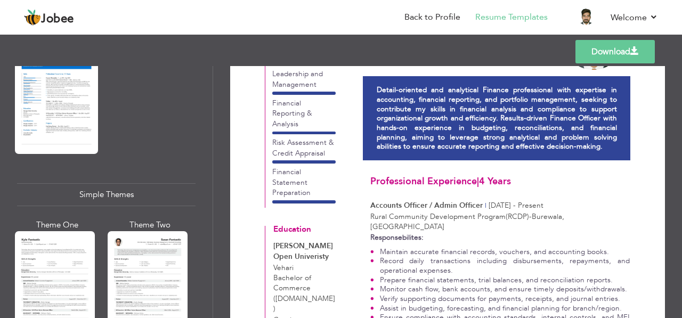
scroll to position [53, 0]
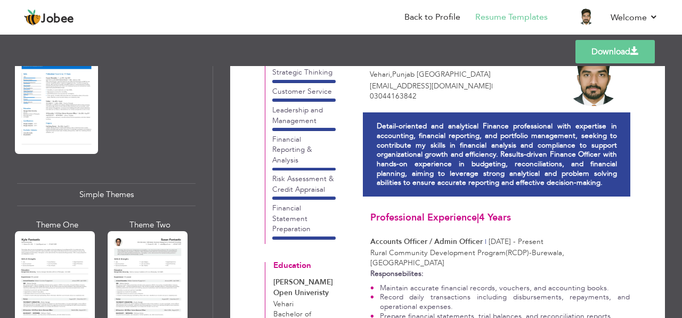
click at [588, 62] on link "Download" at bounding box center [614, 51] width 79 height 23
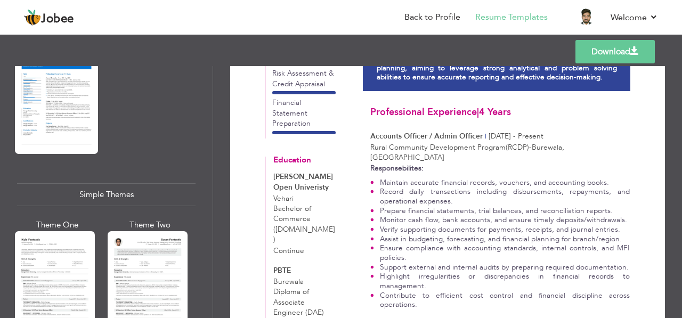
scroll to position [160, 0]
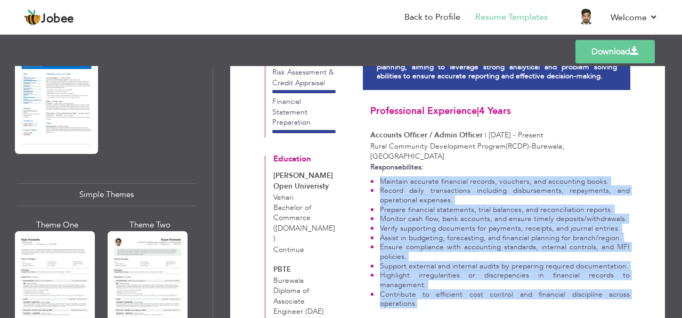
drag, startPoint x: 381, startPoint y: 172, endPoint x: 625, endPoint y: 280, distance: 267.3
click at [625, 280] on div "Responsebilites: Maintain accurate financial records, vouchers, and accounting …" at bounding box center [499, 237] width 259 height 150
copy ul "Maintain accurate financial records, vouchers, and accounting books. Record dai…"
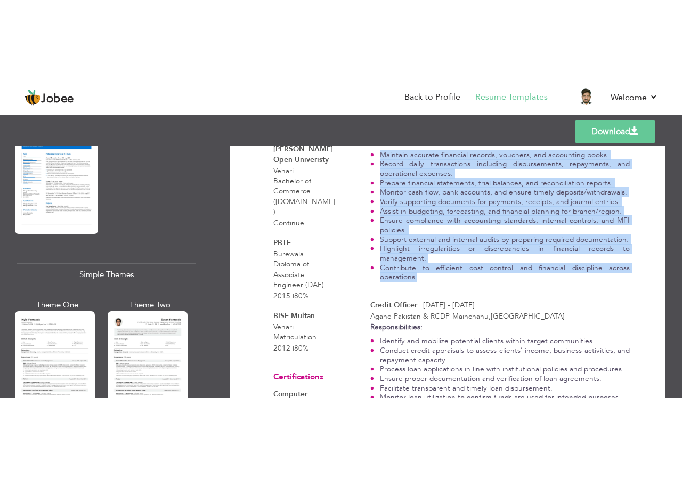
scroll to position [320, 0]
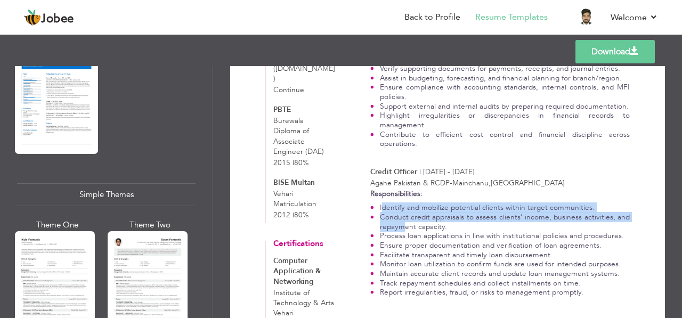
drag, startPoint x: 380, startPoint y: 180, endPoint x: 401, endPoint y: 200, distance: 29.4
click at [401, 203] on ul "Identify and mobilize potential clients within target communities. Conduct cred…" at bounding box center [499, 250] width 259 height 94
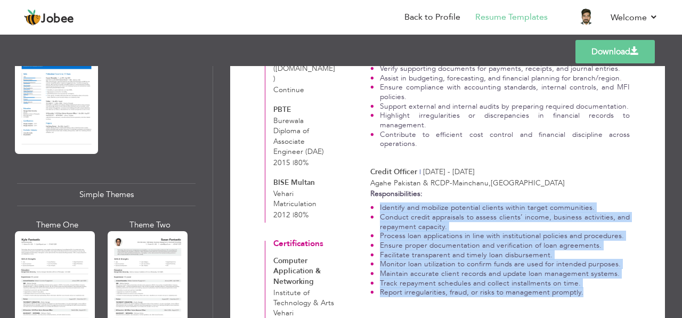
drag, startPoint x: 377, startPoint y: 173, endPoint x: 579, endPoint y: 269, distance: 223.5
click at [579, 269] on div "Responsibilities: Identify and mobilize potential clients within target communi…" at bounding box center [499, 245] width 259 height 112
copy ul "Identify and mobilize potential clients within target communities. Conduct cred…"
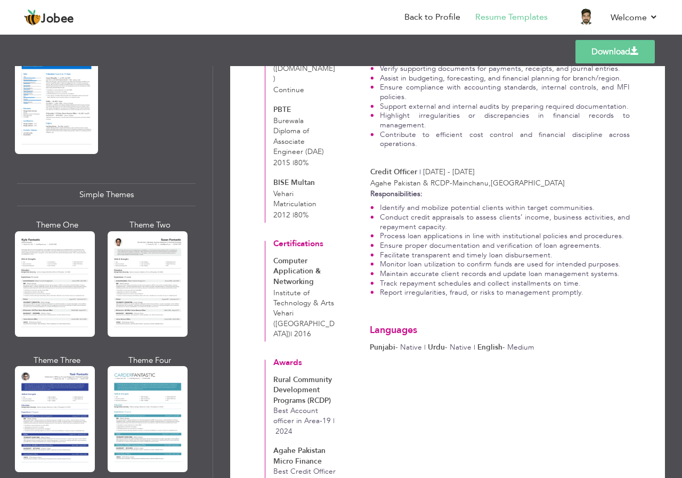
click at [384, 325] on h3 "Languages" at bounding box center [497, 330] width 254 height 11
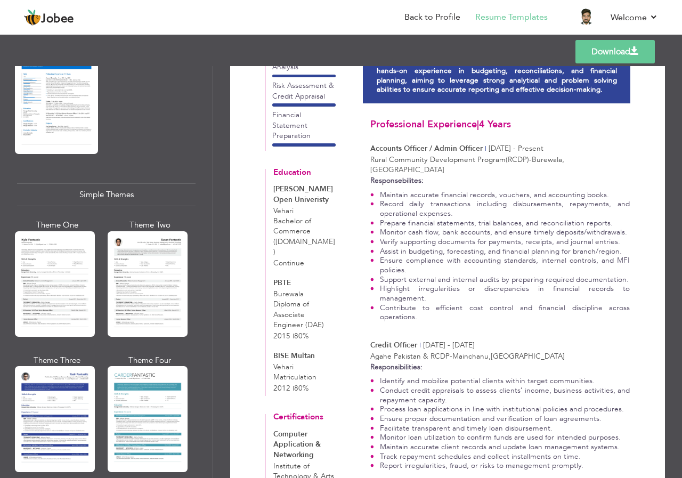
scroll to position [0, 0]
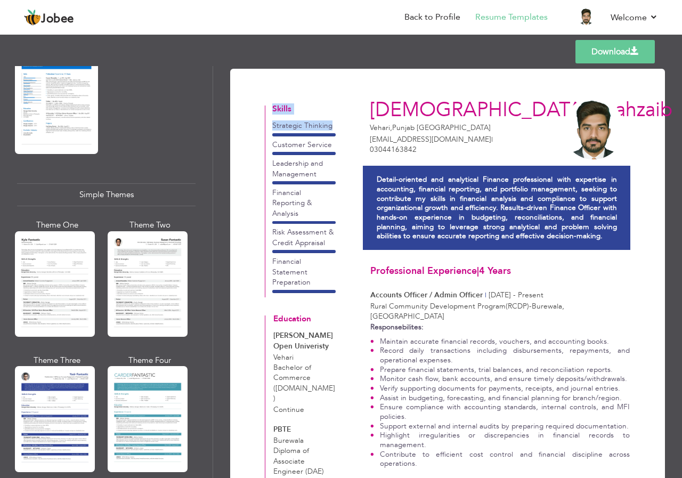
drag, startPoint x: 337, startPoint y: 123, endPoint x: 263, endPoint y: 123, distance: 74.0
click at [263, 123] on div "Download [PERSON_NAME] [GEOGRAPHIC_DATA] , [GEOGRAPHIC_DATA] [GEOGRAPHIC_DATA] …" at bounding box center [447, 454] width 397 height 744
click at [293, 125] on div "Strategic Thinking" at bounding box center [303, 125] width 63 height 10
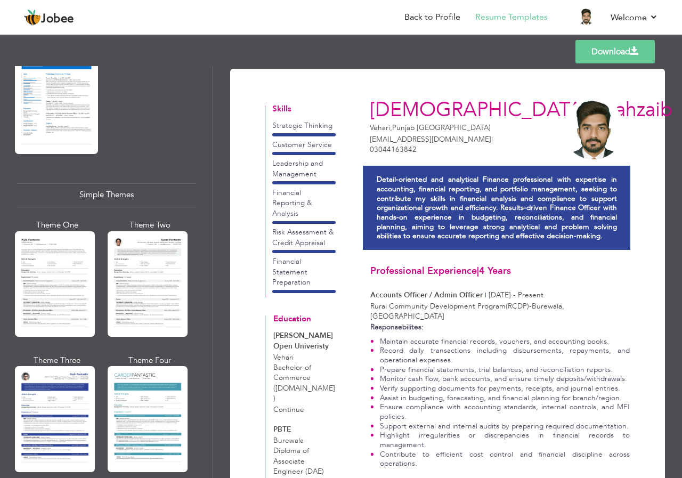
click at [305, 146] on div "Customer Service" at bounding box center [303, 145] width 63 height 10
copy div "Customer Service"
drag, startPoint x: 318, startPoint y: 174, endPoint x: 269, endPoint y: 162, distance: 50.3
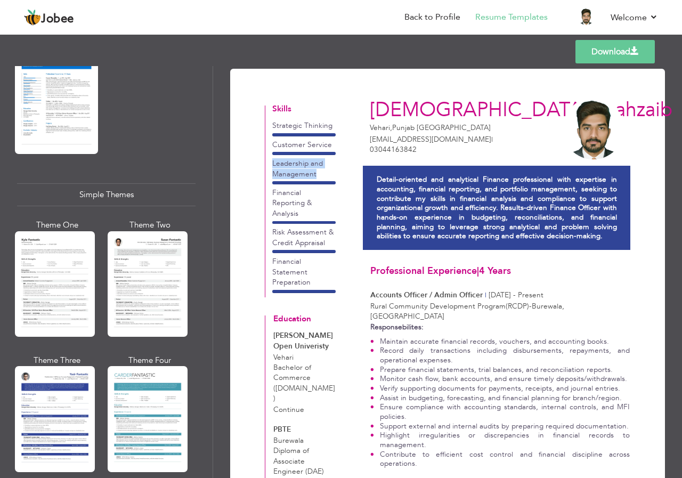
click at [269, 162] on div "Skills Strategic Thinking Customer Service Leadership and Management Financial …" at bounding box center [304, 201] width 77 height 193
copy div "Leadership and Management"
drag, startPoint x: 309, startPoint y: 205, endPoint x: 272, endPoint y: 191, distance: 39.5
click at [272, 191] on div "Financial Reporting & Analysis" at bounding box center [303, 202] width 63 height 31
copy div "Financial Reporting & Analysis"
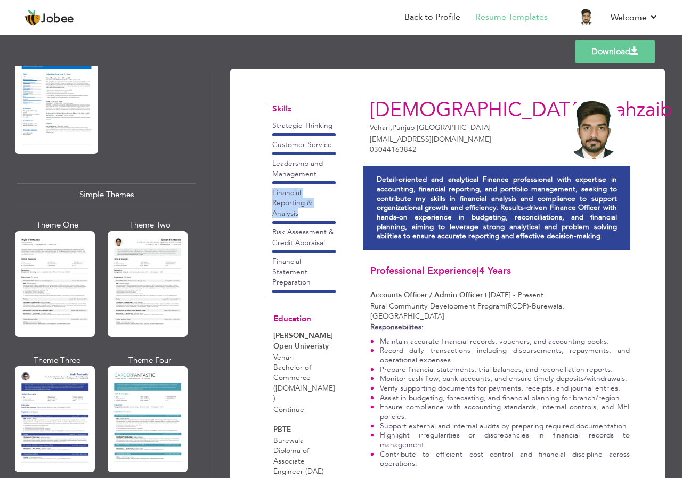
copy div "Financial Reporting & Analysis"
drag, startPoint x: 300, startPoint y: 231, endPoint x: 273, endPoint y: 221, distance: 29.5
click at [273, 227] on div "Risk Assessment & Credit Appraisal" at bounding box center [303, 237] width 63 height 21
copy div "Risk Assessment & Credit Appraisal"
drag, startPoint x: 310, startPoint y: 270, endPoint x: 273, endPoint y: 250, distance: 41.9
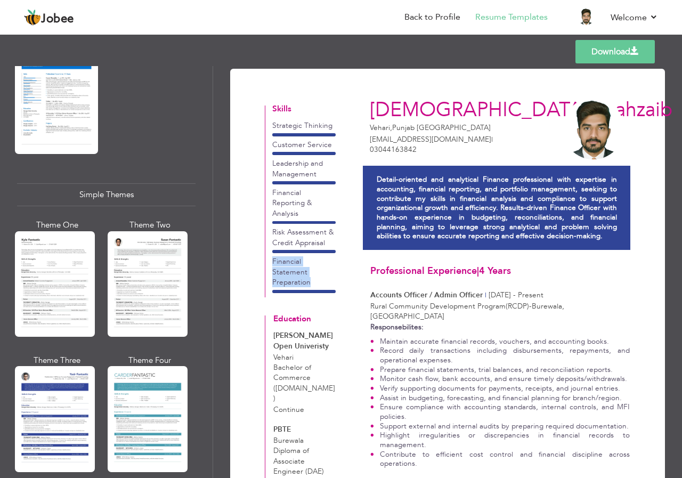
click at [273, 256] on div "Financial Statement Preparation" at bounding box center [303, 271] width 63 height 31
copy div "Financial Statement Preparation"
click at [409, 309] on p "Rural Community Development Program(RCDP) - [GEOGRAPHIC_DATA] , [GEOGRAPHIC_DAT…" at bounding box center [499, 311] width 259 height 21
